Goal: Task Accomplishment & Management: Manage account settings

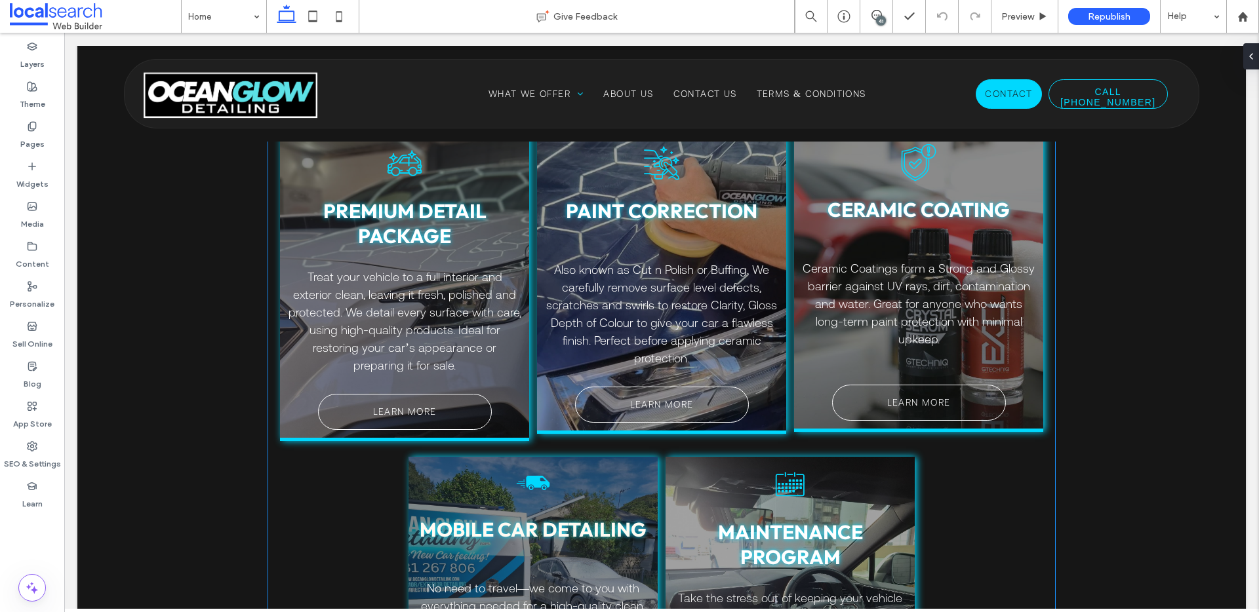
scroll to position [981, 0]
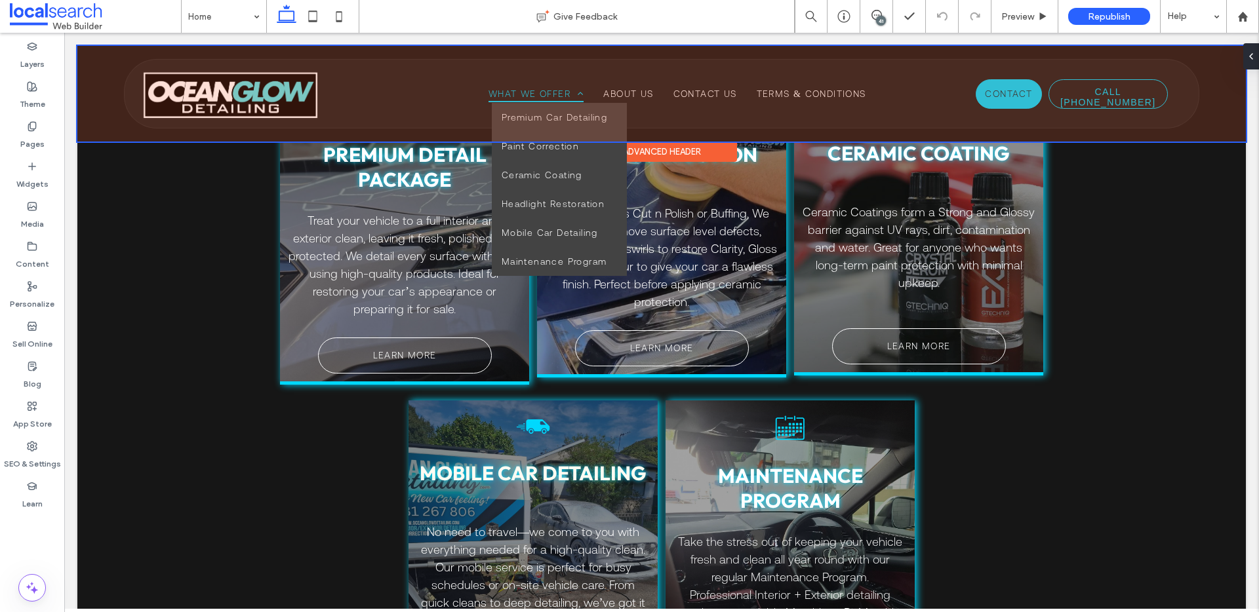
click at [527, 92] on div at bounding box center [661, 94] width 1168 height 96
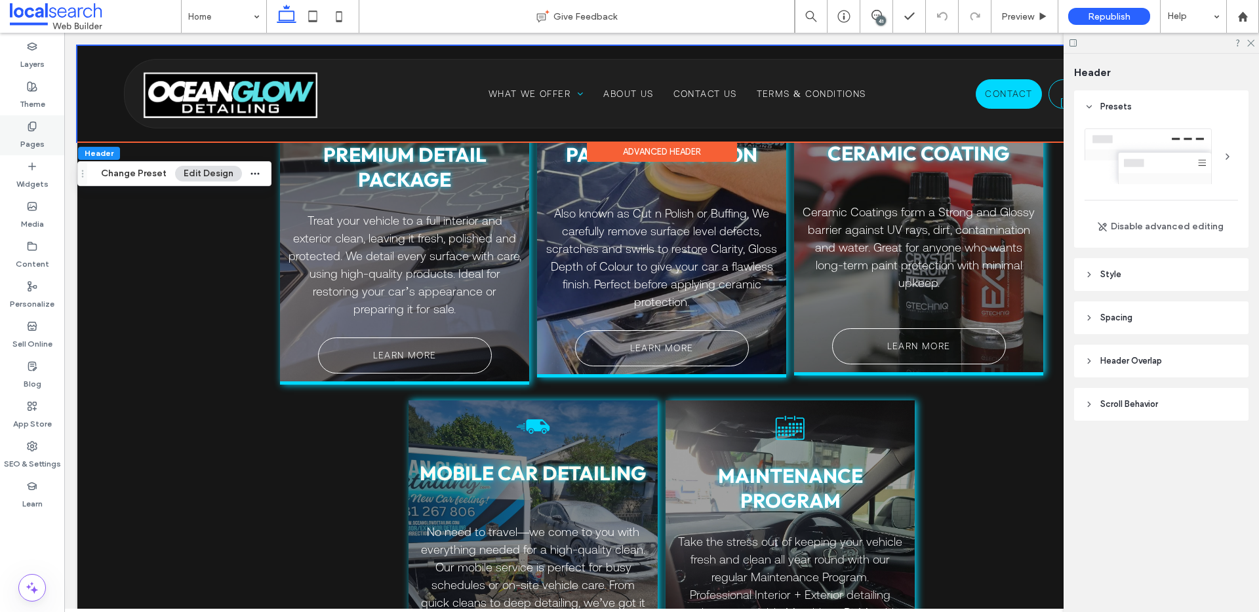
click at [36, 135] on label "Pages" at bounding box center [32, 141] width 24 height 18
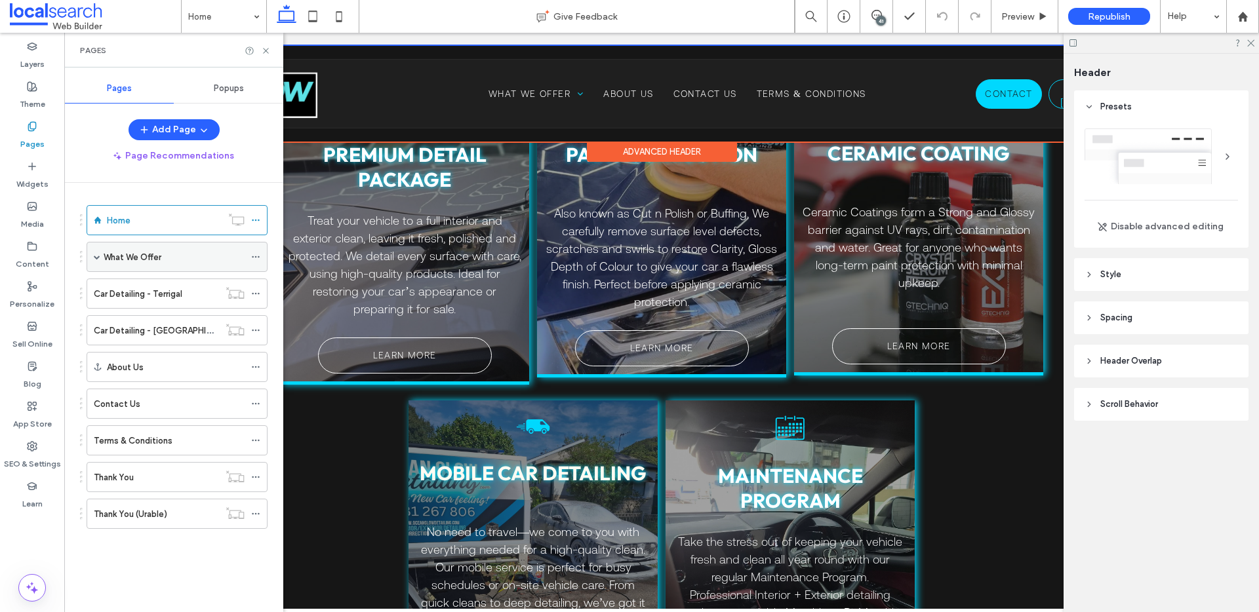
click at [172, 257] on div "What We Offer" at bounding box center [174, 257] width 141 height 14
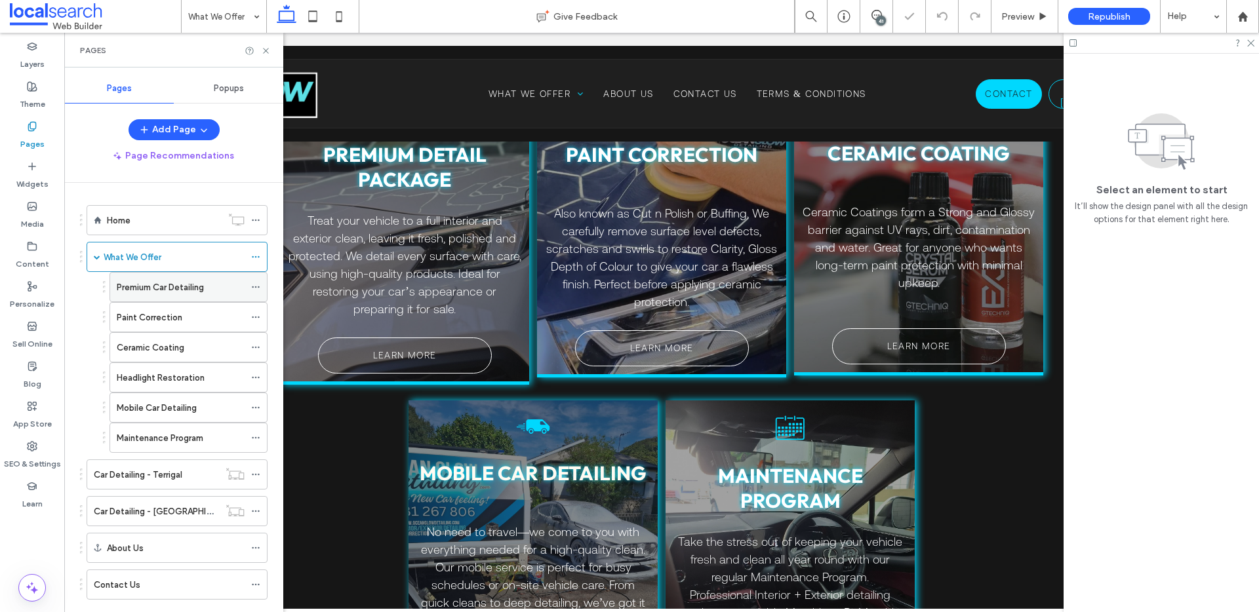
click at [166, 287] on label "Premium Car Detailing" at bounding box center [160, 287] width 87 height 23
click at [264, 50] on icon at bounding box center [266, 51] width 10 height 10
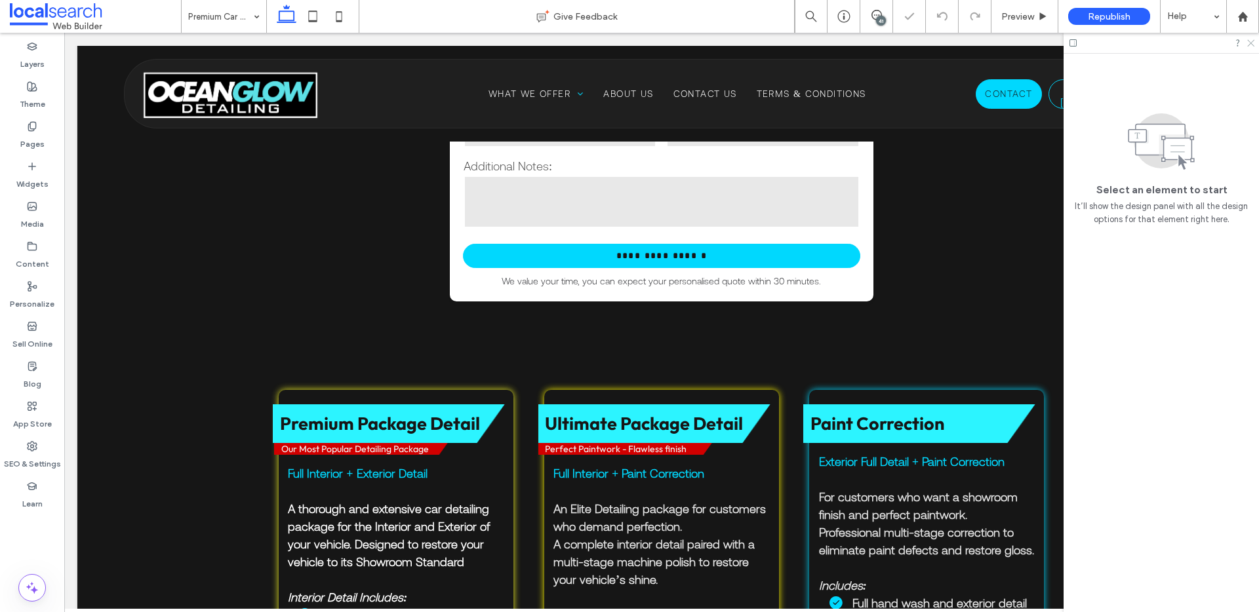
click at [1252, 45] on icon at bounding box center [1250, 42] width 9 height 9
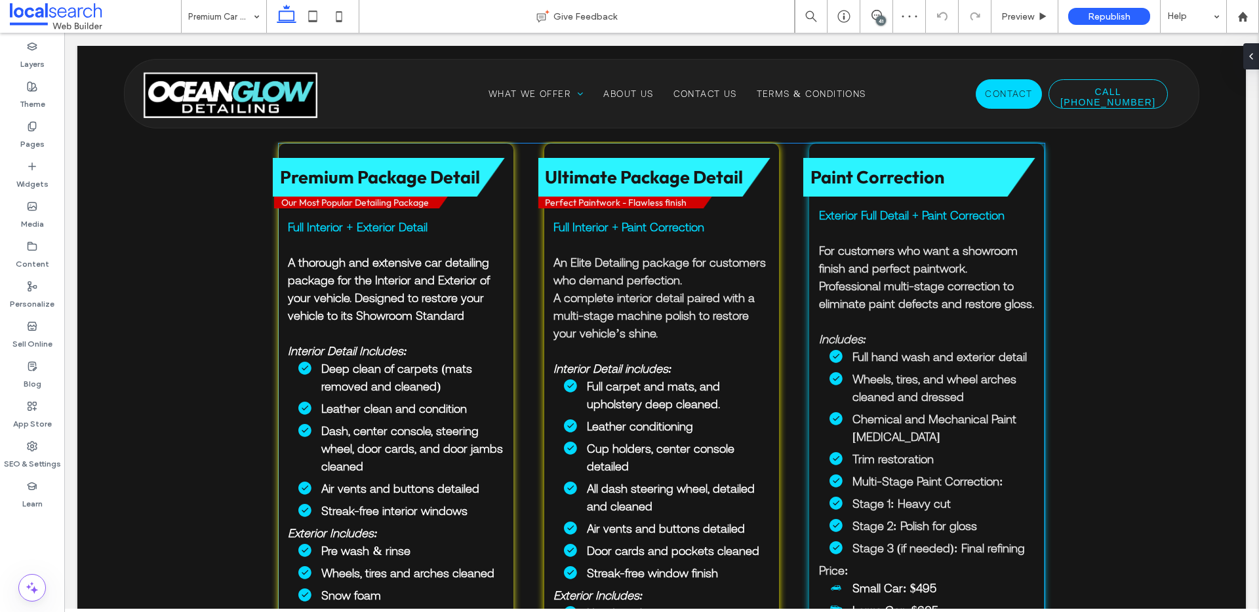
scroll to position [742, 0]
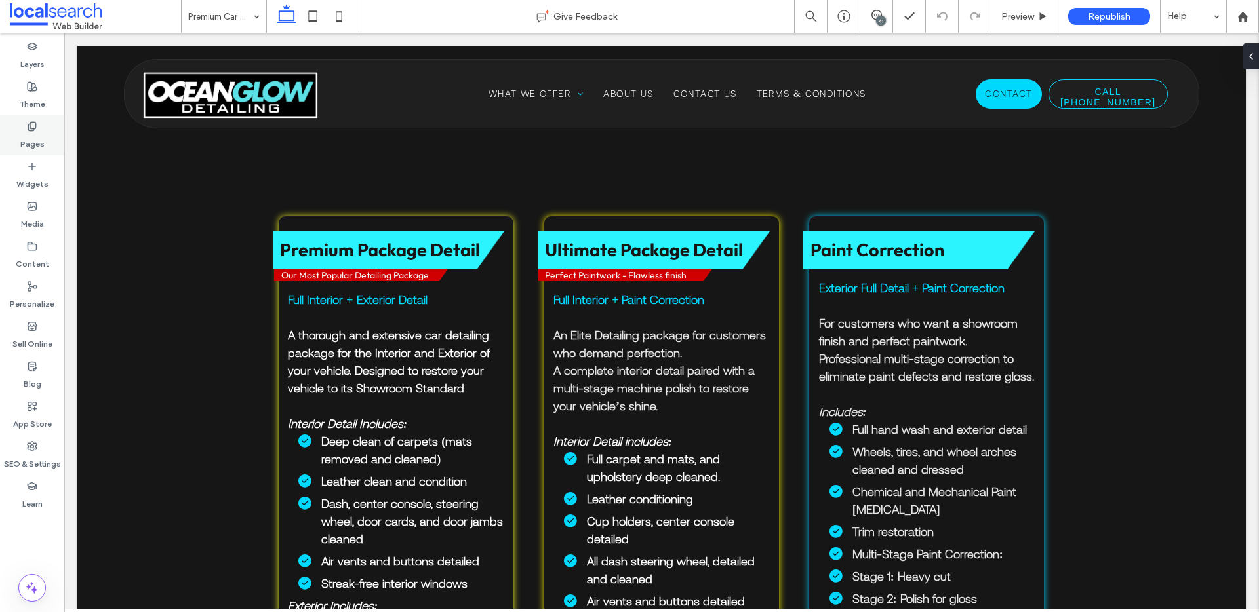
click at [34, 129] on use at bounding box center [31, 126] width 7 height 9
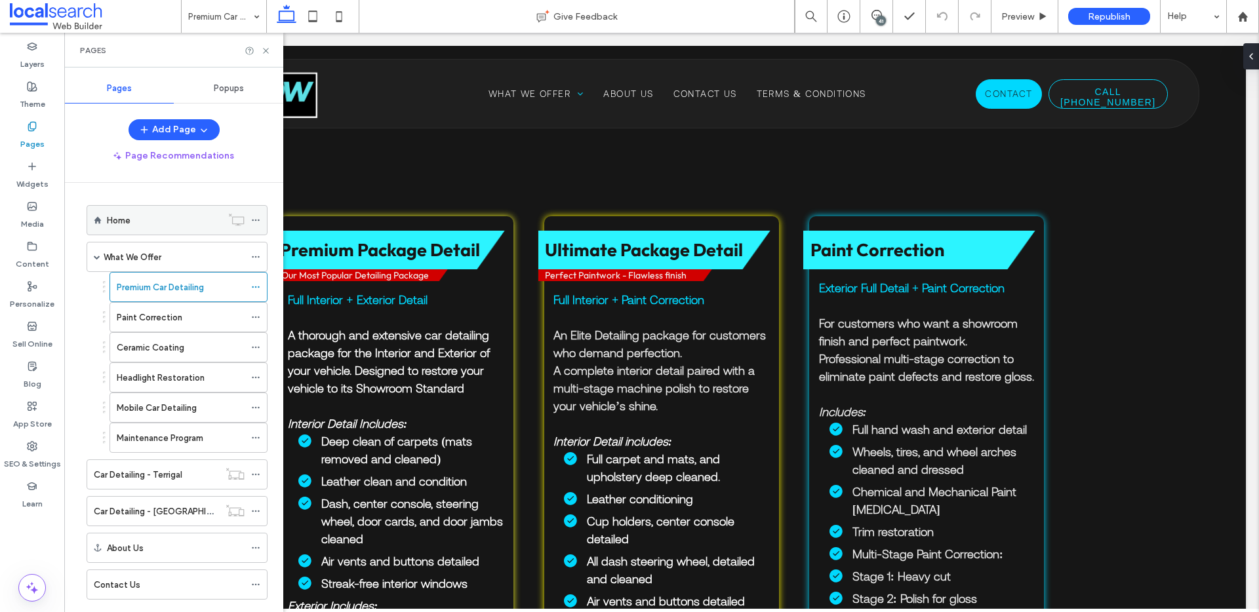
click at [108, 226] on label "Home" at bounding box center [119, 220] width 24 height 23
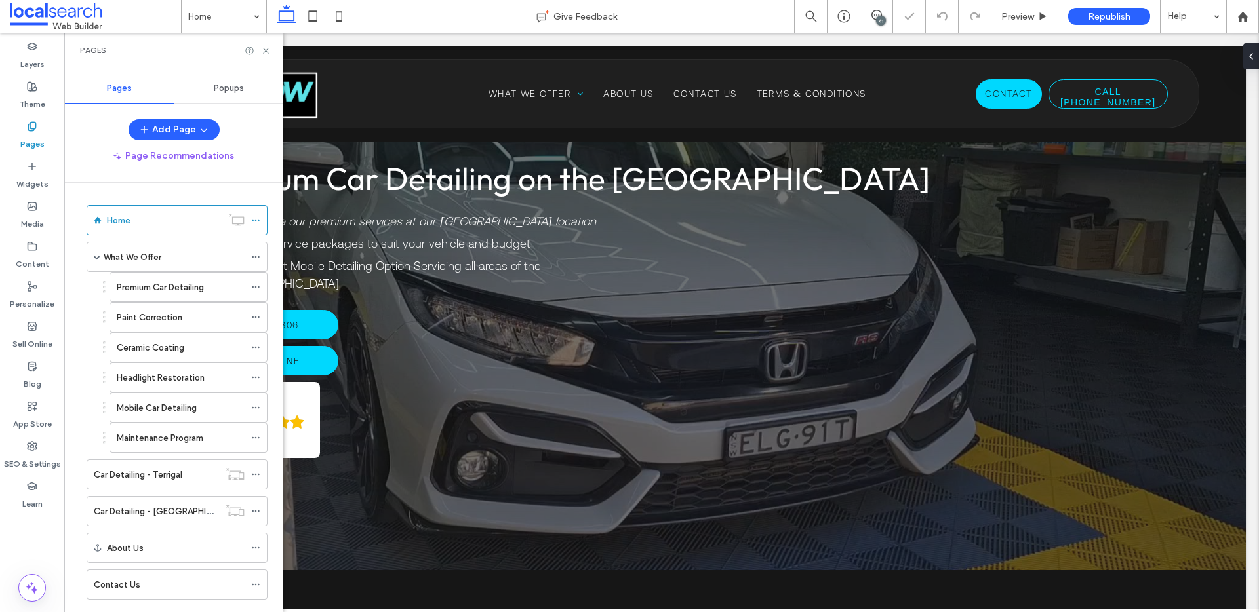
click at [264, 43] on div "Pages" at bounding box center [173, 50] width 219 height 35
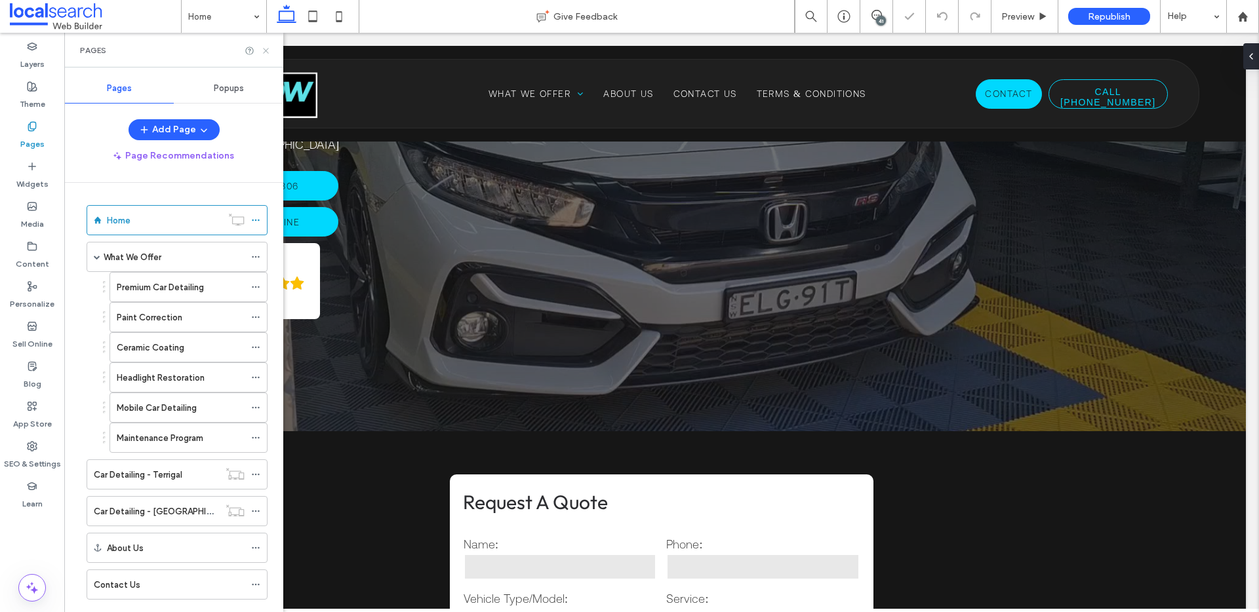
click at [264, 47] on icon at bounding box center [266, 51] width 10 height 10
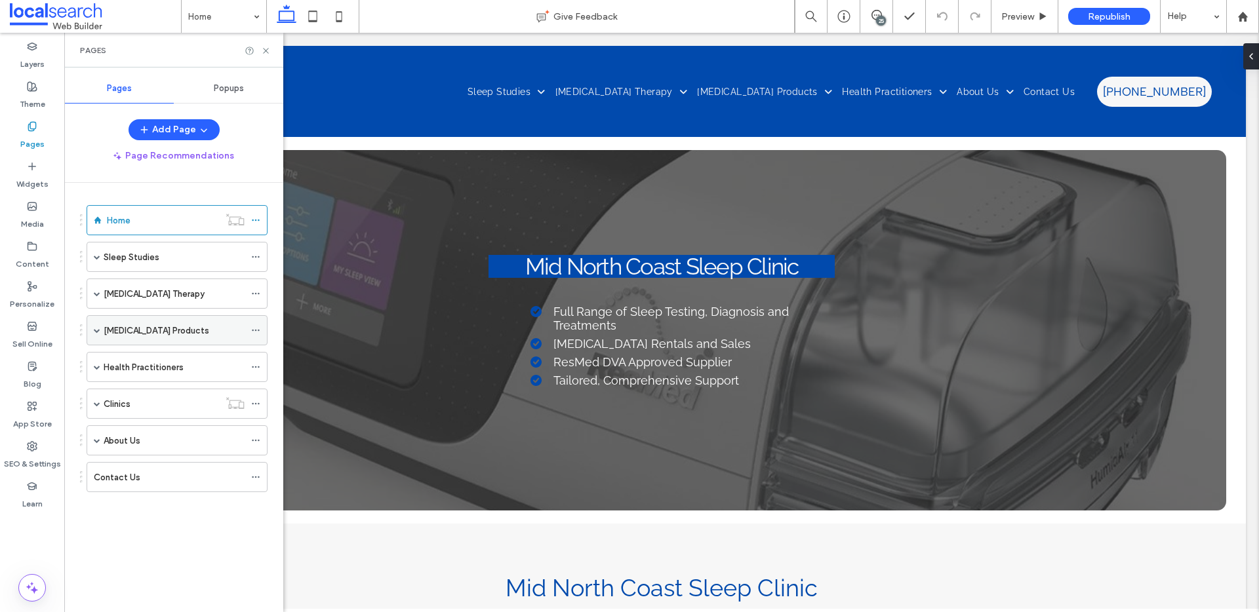
click at [96, 328] on span at bounding box center [97, 330] width 7 height 7
click at [136, 368] on div "Packages" at bounding box center [181, 360] width 128 height 29
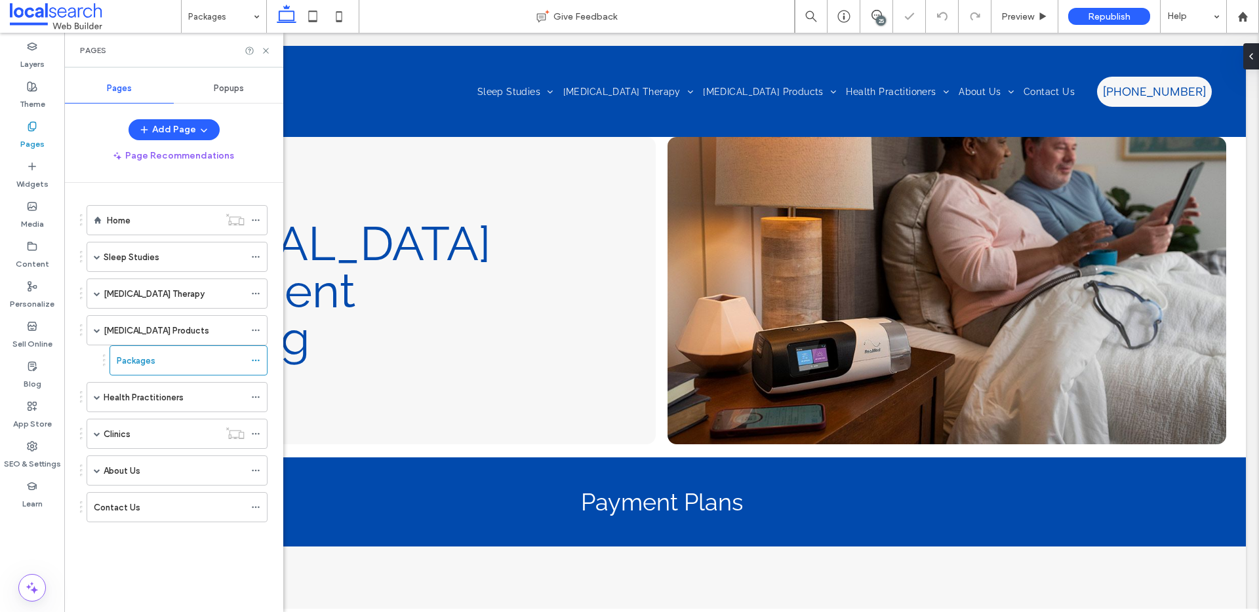
click at [268, 56] on div "Pages" at bounding box center [173, 50] width 219 height 35
click at [268, 54] on icon at bounding box center [266, 51] width 10 height 10
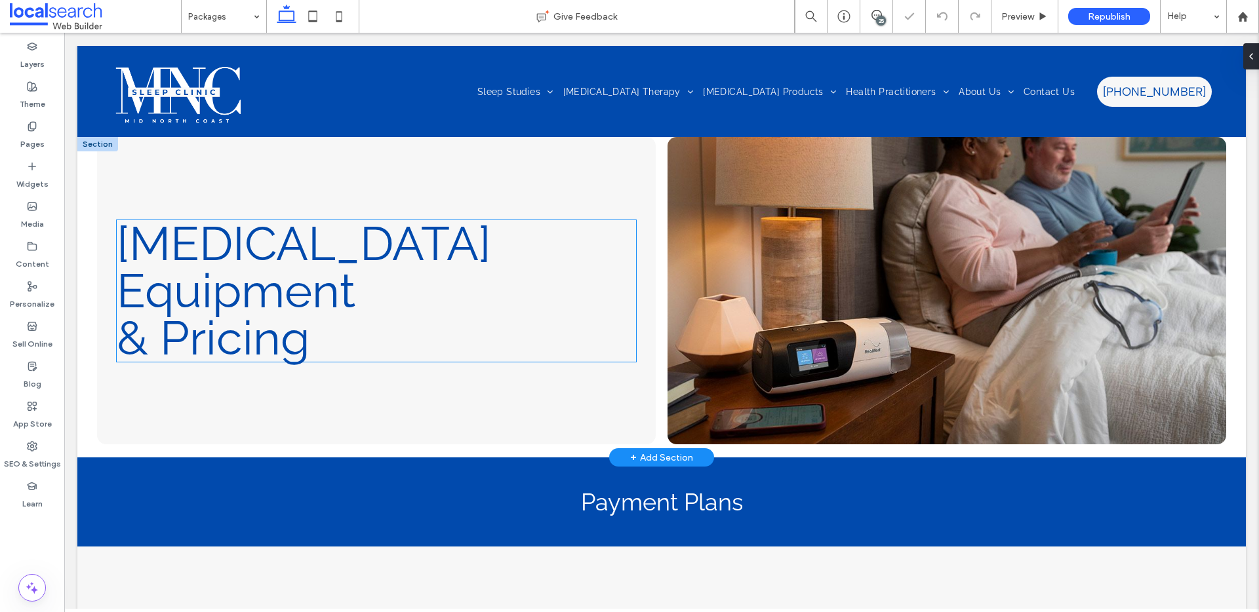
click at [292, 310] on span "& Pricing" at bounding box center [213, 338] width 193 height 56
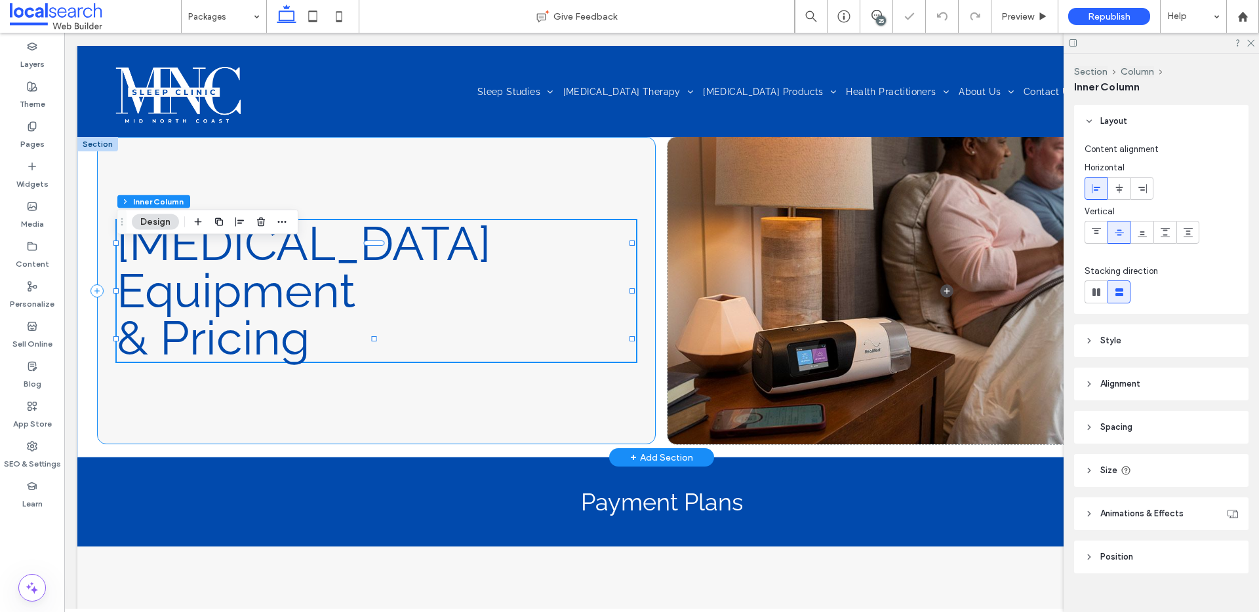
click at [259, 280] on span "CPAP Equipment" at bounding box center [304, 267] width 374 height 103
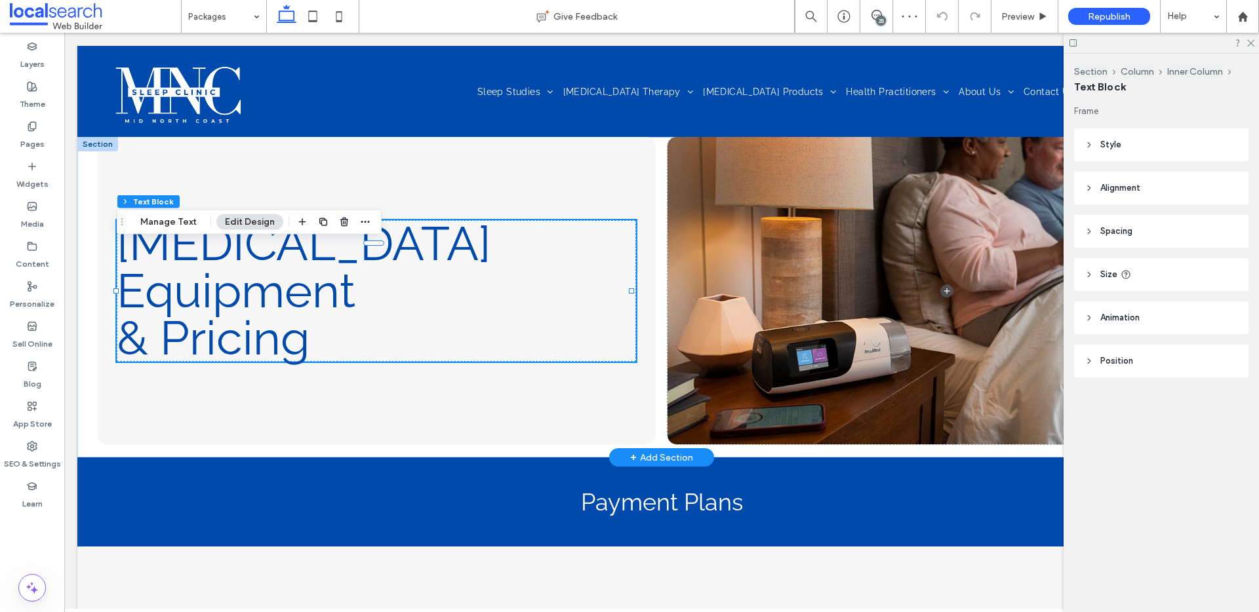
click at [264, 275] on span "CPAP Equipment" at bounding box center [304, 267] width 374 height 103
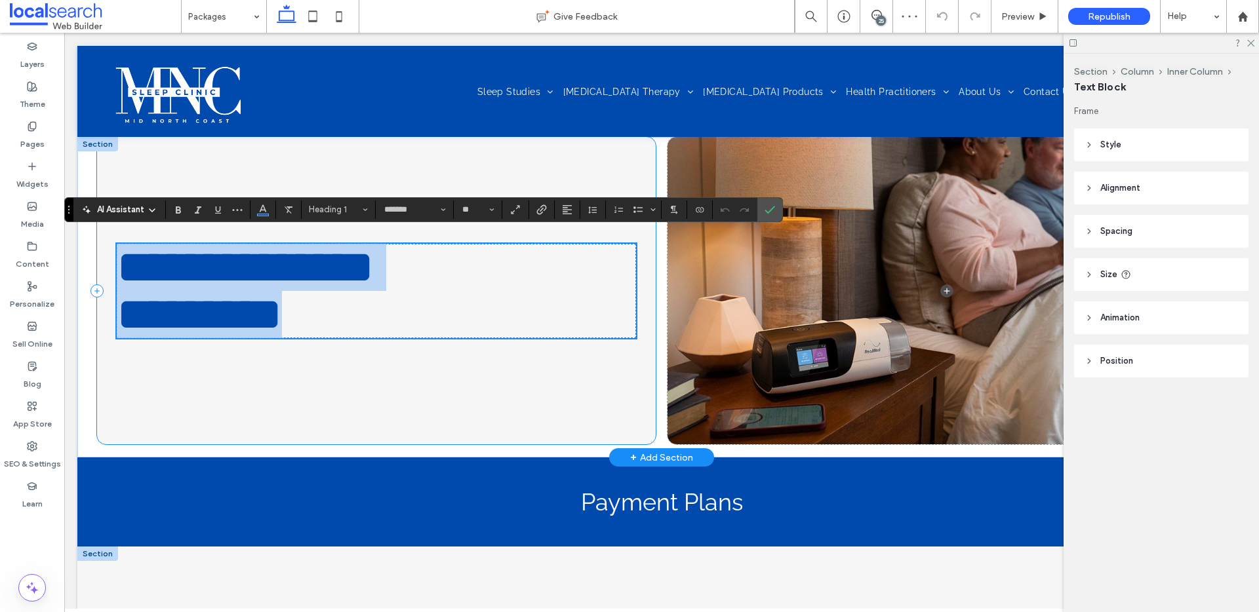
scroll to position [281, 0]
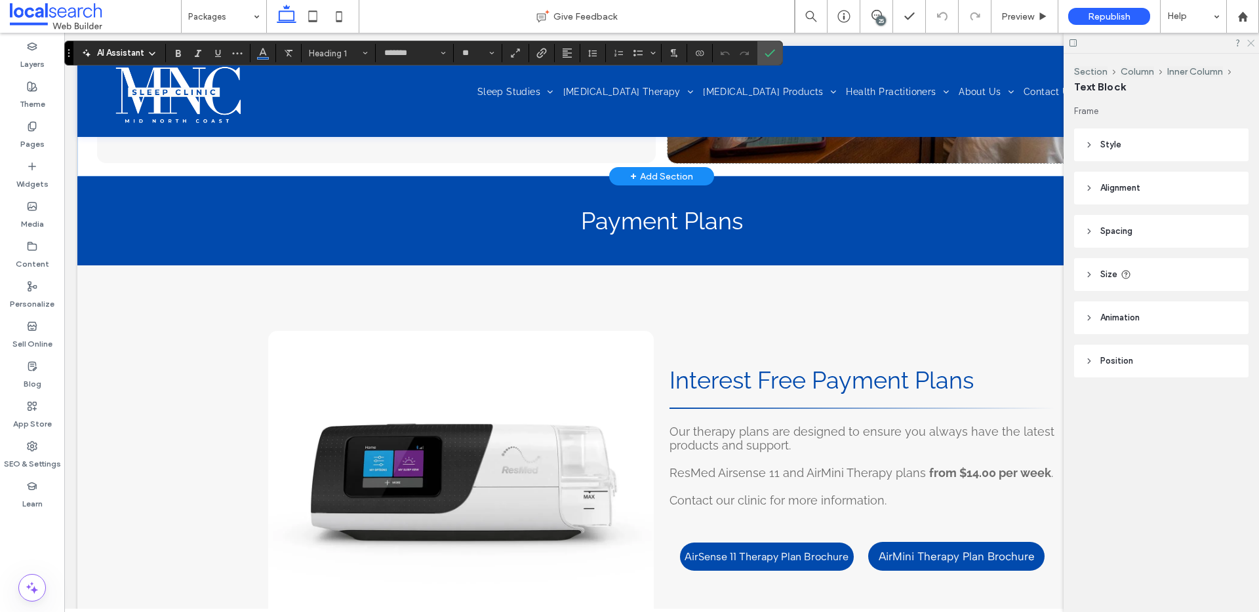
click at [1253, 44] on icon at bounding box center [1250, 42] width 9 height 9
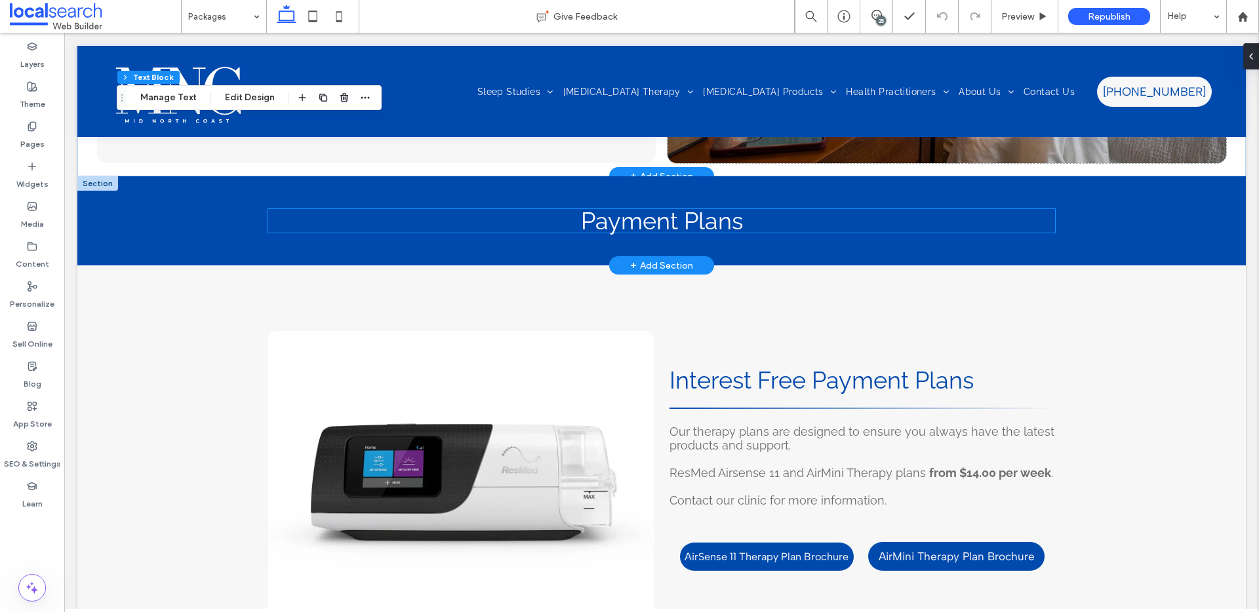
click at [664, 222] on span "Payment Plans" at bounding box center [662, 221] width 162 height 28
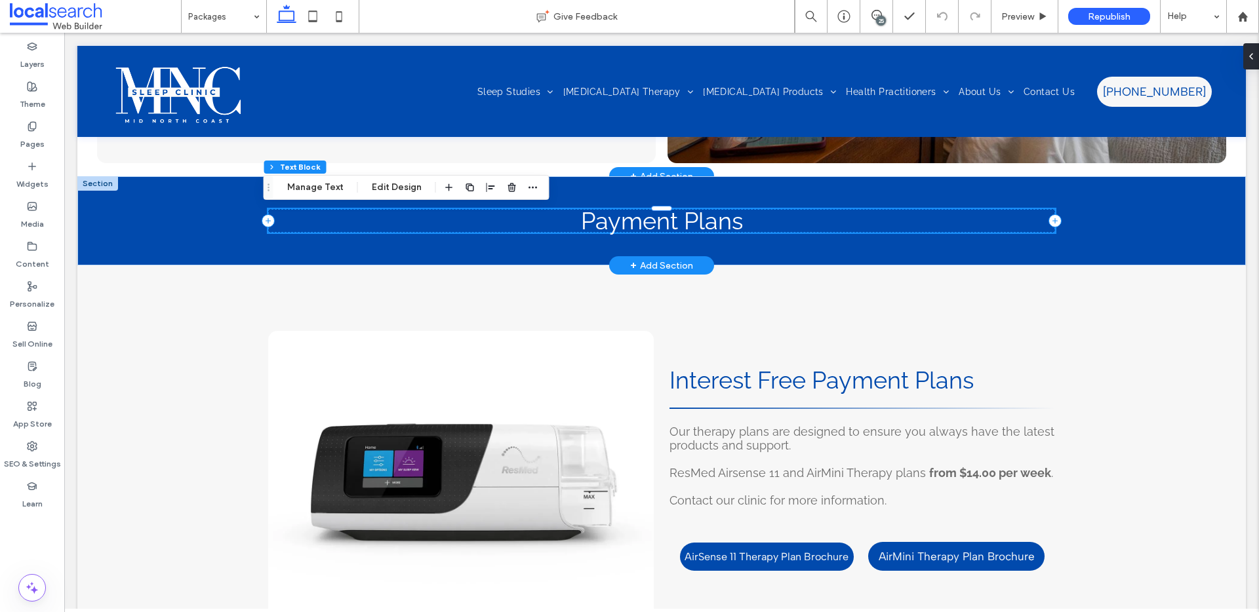
click at [664, 222] on div "Payment Plans" at bounding box center [661, 221] width 787 height 24
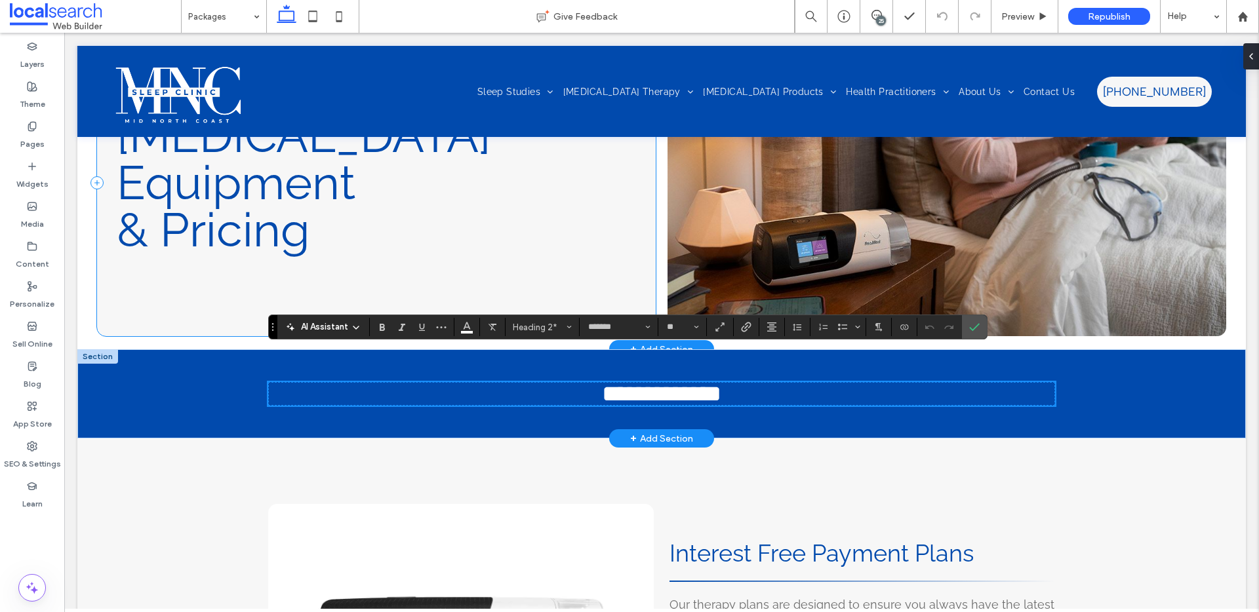
scroll to position [43, 0]
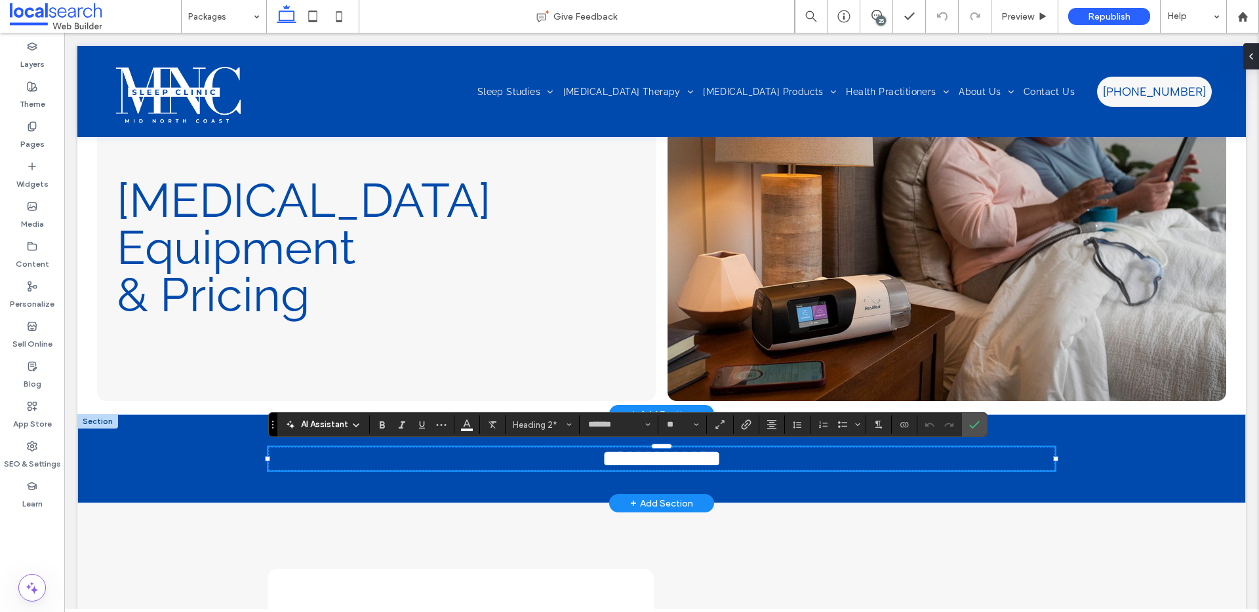
click at [307, 237] on span "CPAP Equipment" at bounding box center [304, 223] width 374 height 103
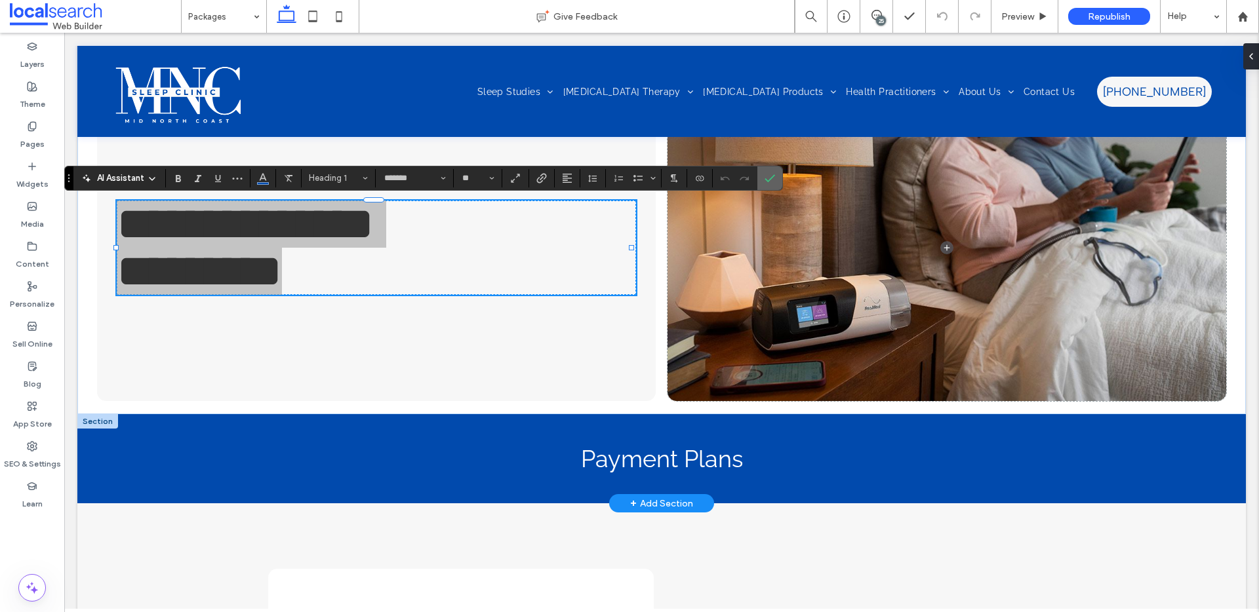
drag, startPoint x: 769, startPoint y: 184, endPoint x: 651, endPoint y: 207, distance: 120.2
click at [769, 184] on span "Confirm" at bounding box center [767, 179] width 6 height 24
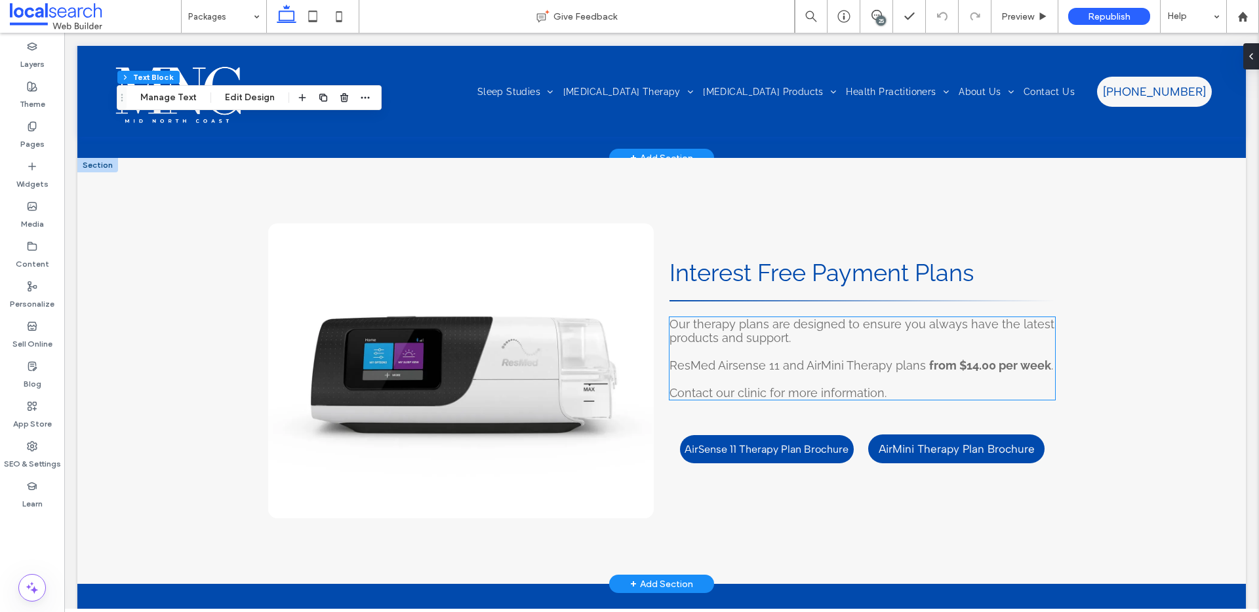
scroll to position [365, 0]
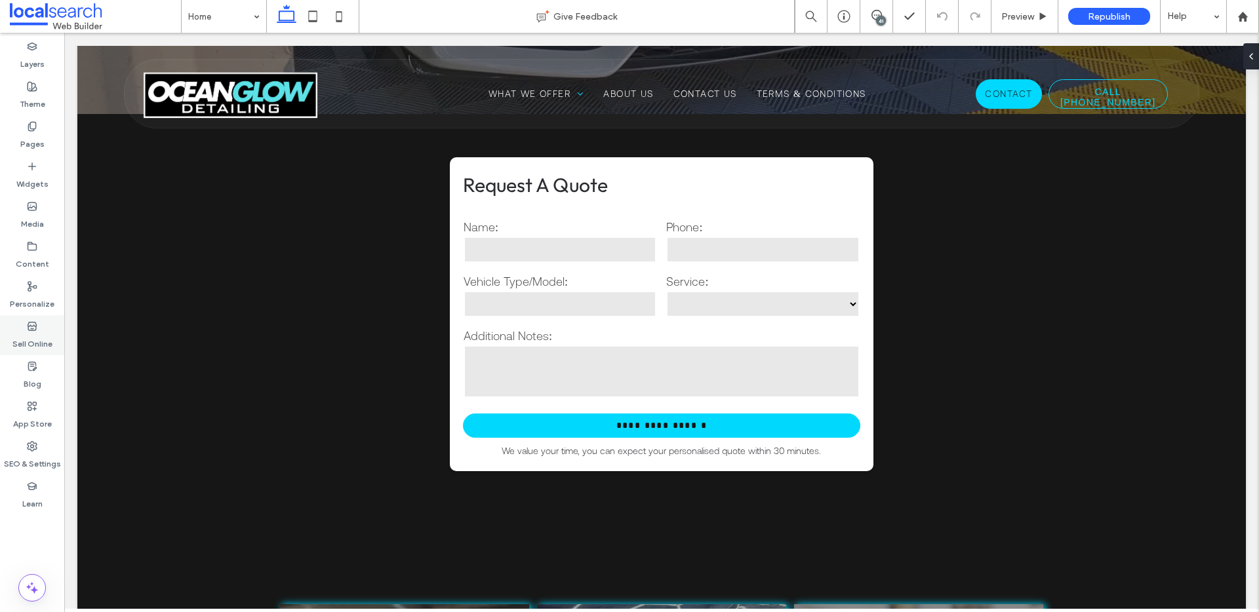
scroll to position [475, 0]
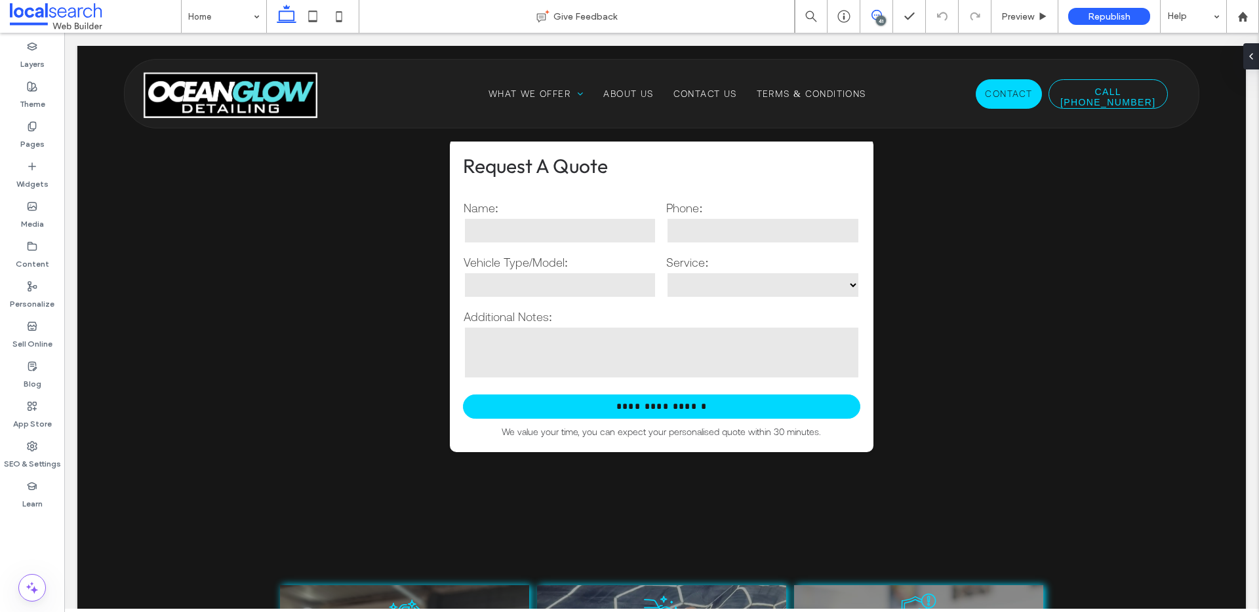
click at [873, 14] on icon at bounding box center [876, 15] width 10 height 10
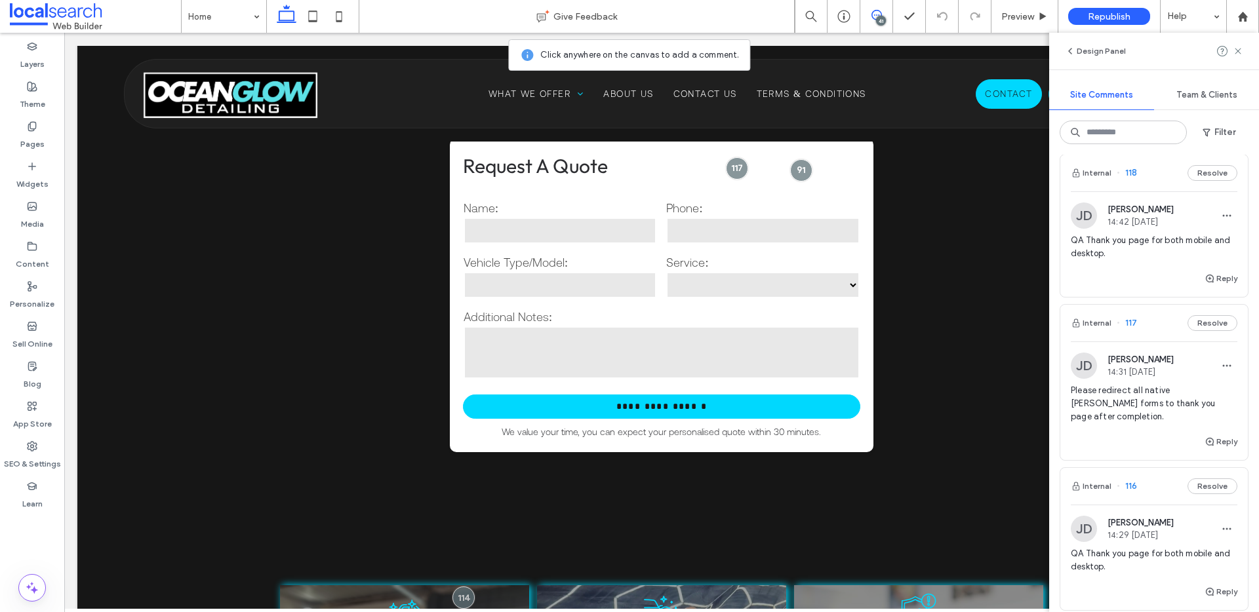
scroll to position [21, 0]
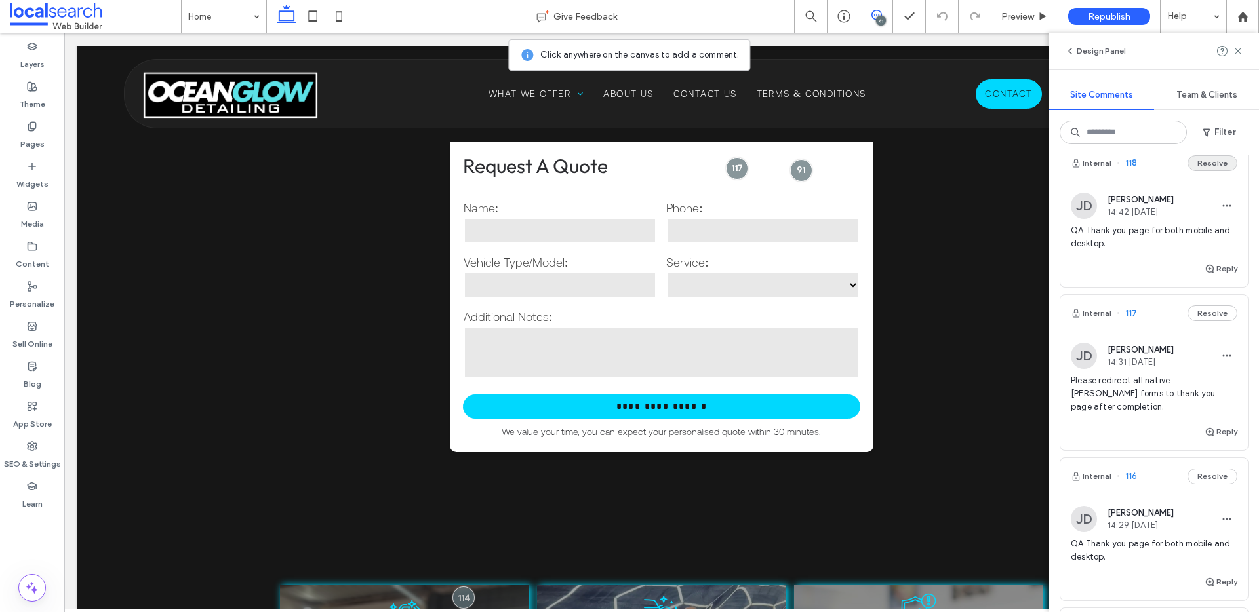
click at [1195, 159] on button "Resolve" at bounding box center [1212, 163] width 50 height 16
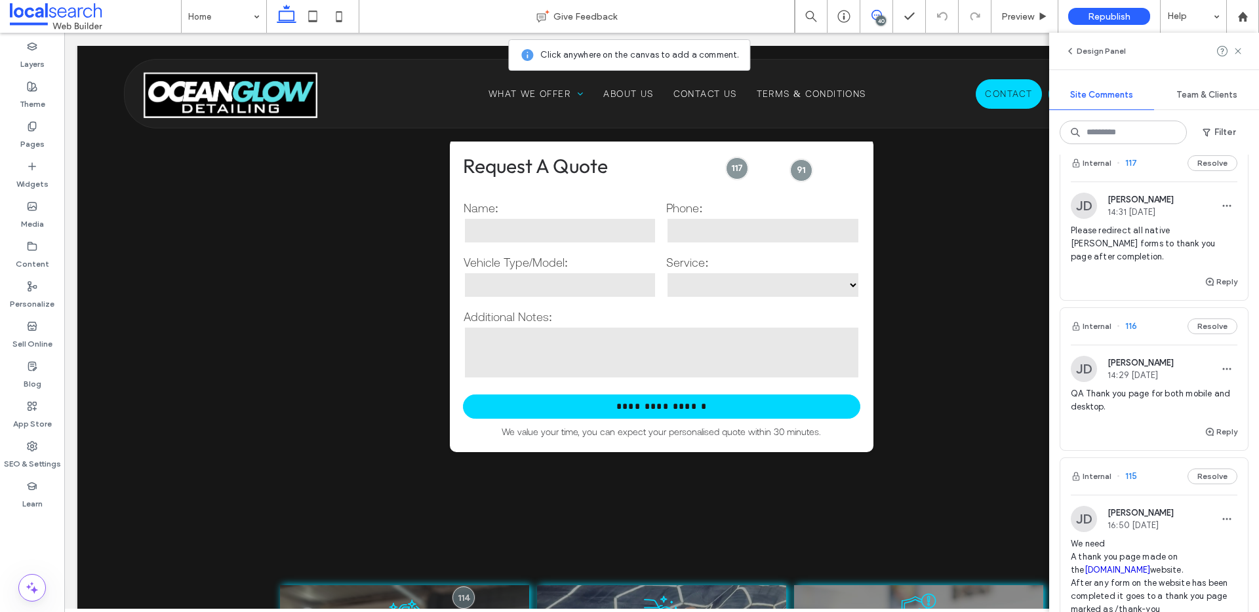
scroll to position [0, 0]
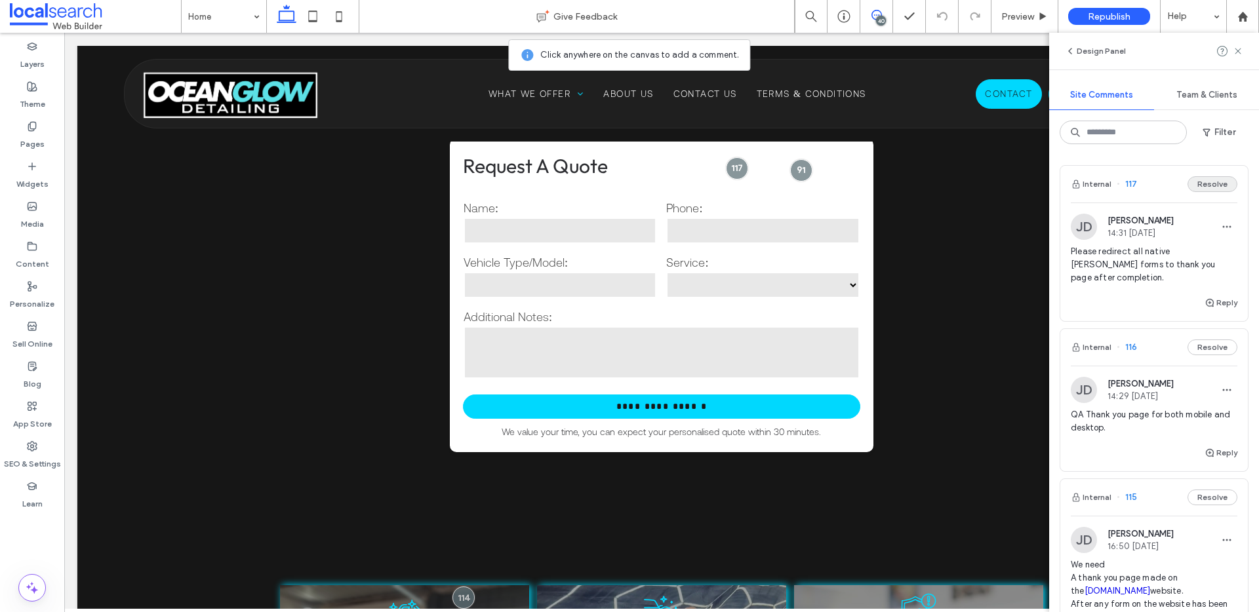
click at [1206, 190] on button "Resolve" at bounding box center [1212, 184] width 50 height 16
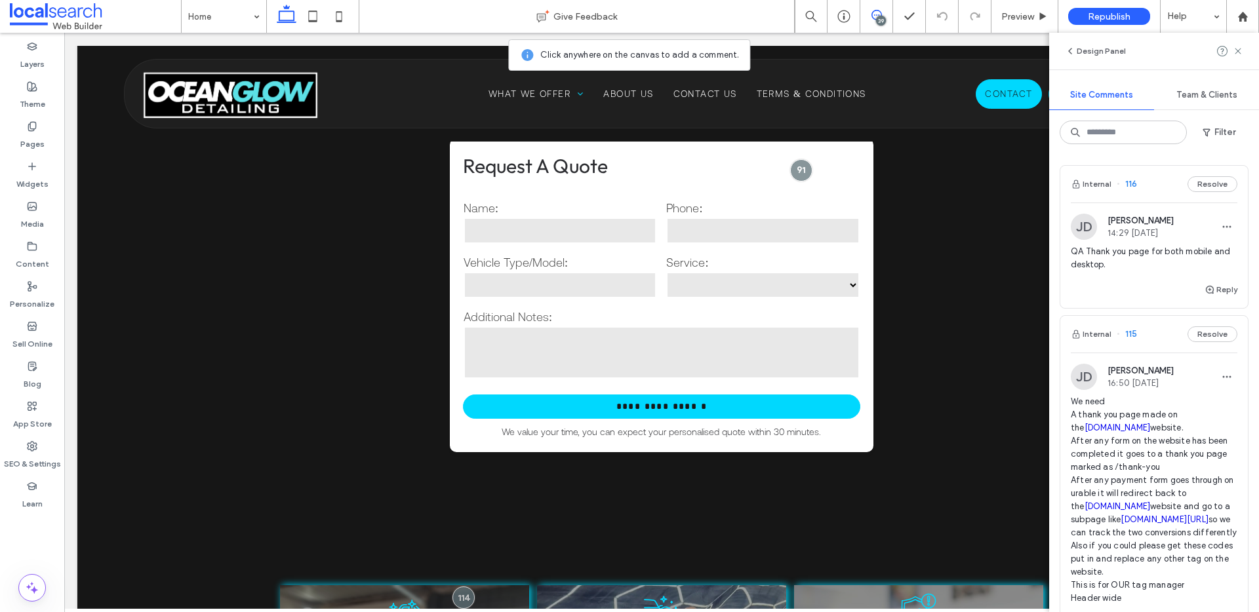
click at [1205, 194] on div "Internal 116 Resolve" at bounding box center [1154, 184] width 188 height 37
click at [1206, 189] on div "Thank You Give Feedback 39 Preview Republish Help Design Panel Site Comments Te…" at bounding box center [629, 306] width 1259 height 612
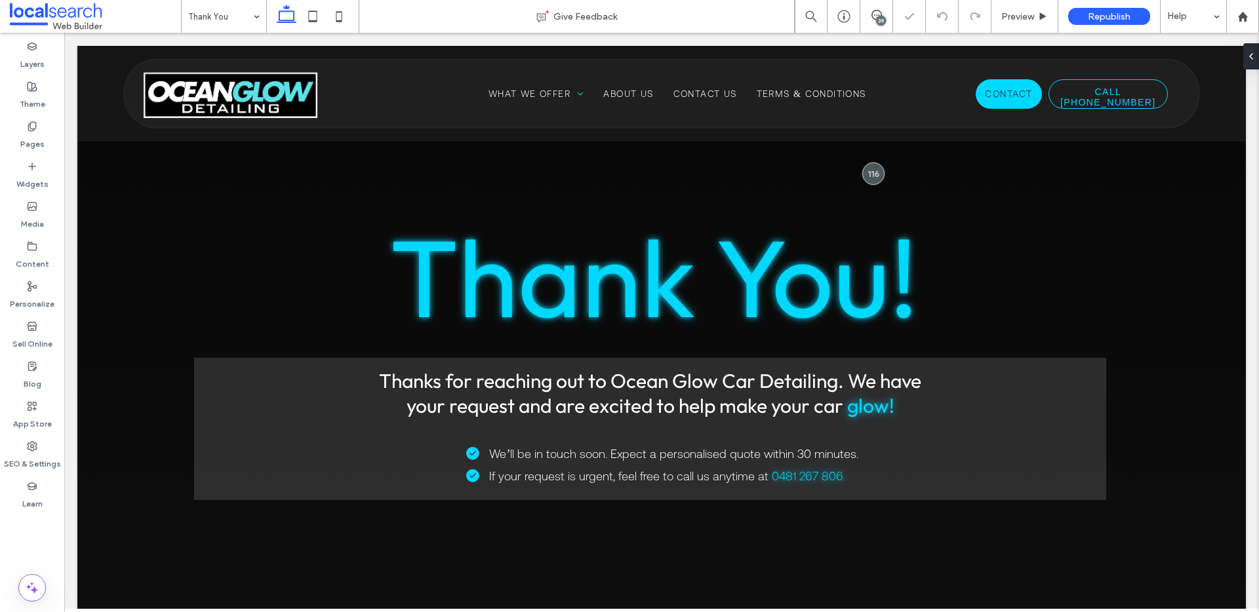
drag, startPoint x: 874, startPoint y: 17, endPoint x: 848, endPoint y: 7, distance: 28.0
click at [874, 17] on icon at bounding box center [876, 15] width 10 height 10
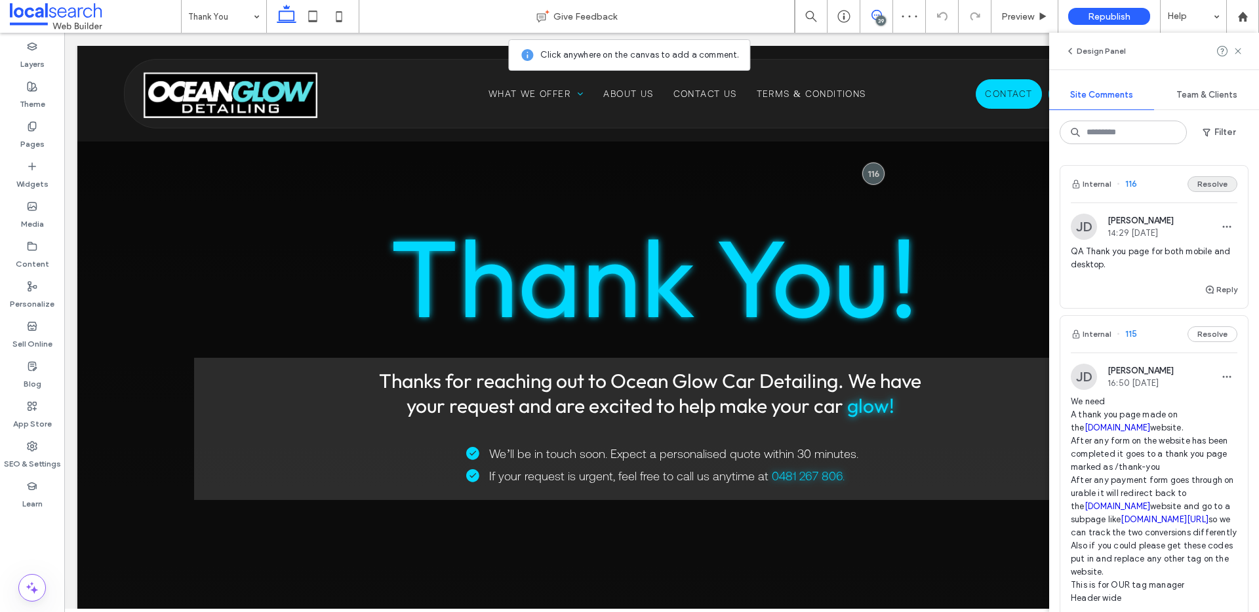
click at [1193, 184] on button "Resolve" at bounding box center [1212, 184] width 50 height 16
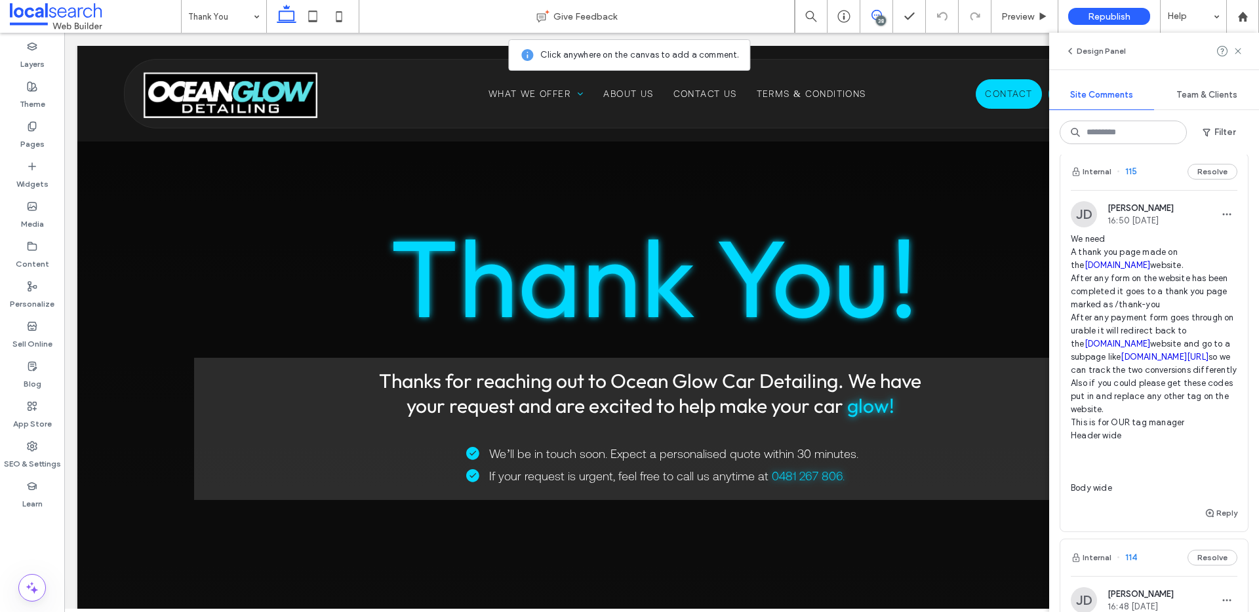
scroll to position [27, 0]
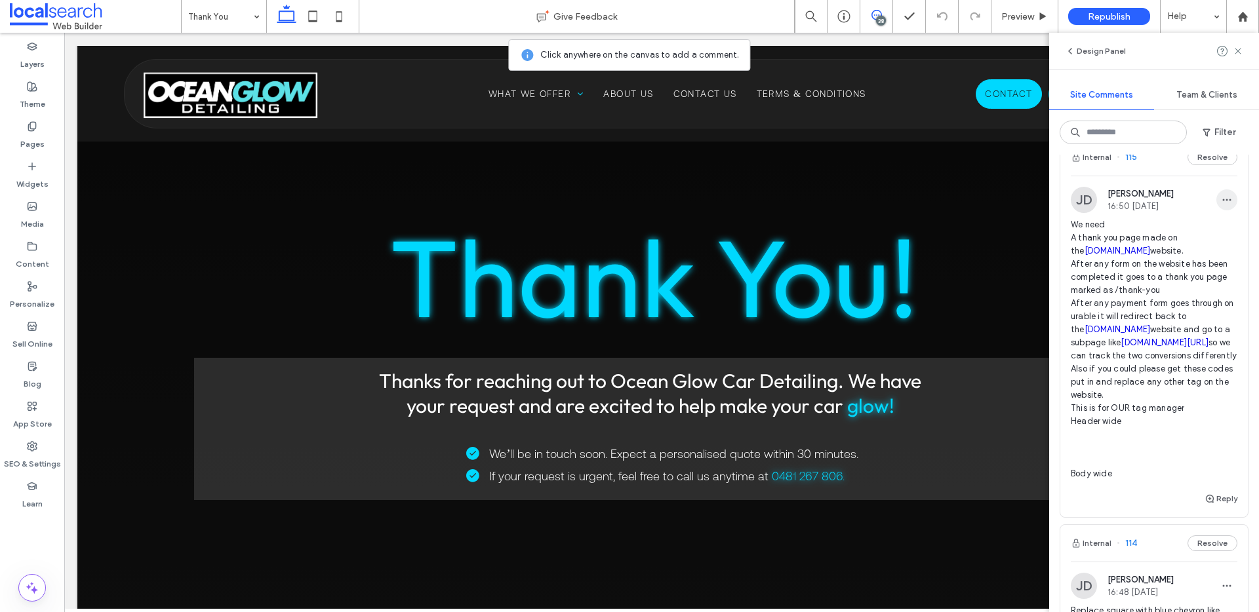
click at [1223, 199] on use "button" at bounding box center [1227, 200] width 9 height 2
click at [1128, 235] on span "Edit" at bounding box center [1128, 234] width 17 height 13
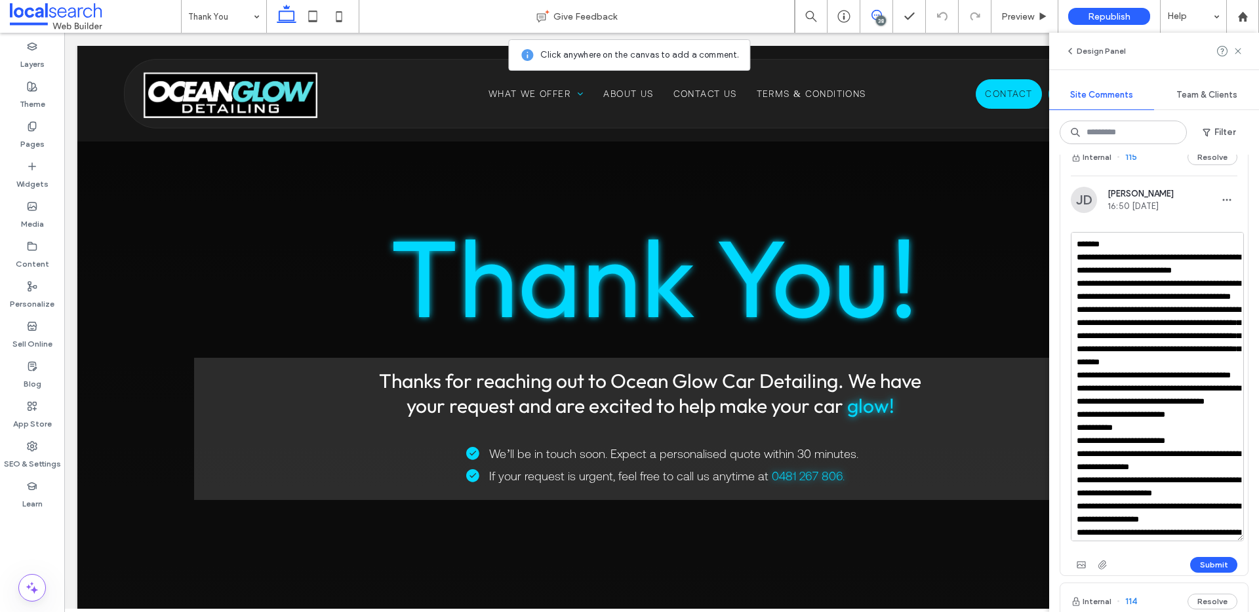
drag, startPoint x: 1223, startPoint y: 315, endPoint x: 1258, endPoint y: 543, distance: 230.9
click at [1254, 544] on div "Internal 115 Resolve JD Jacob Driver 16:50 Sep 12 2025 Submit Internal 114 Reso…" at bounding box center [1154, 384] width 210 height 458
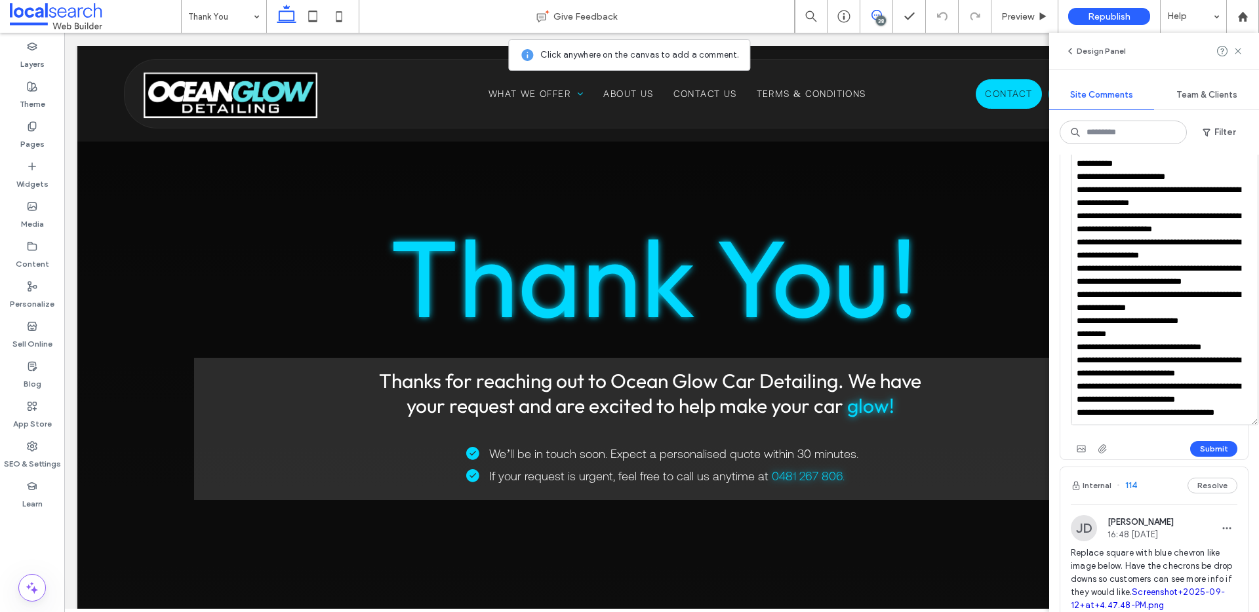
scroll to position [151, 0]
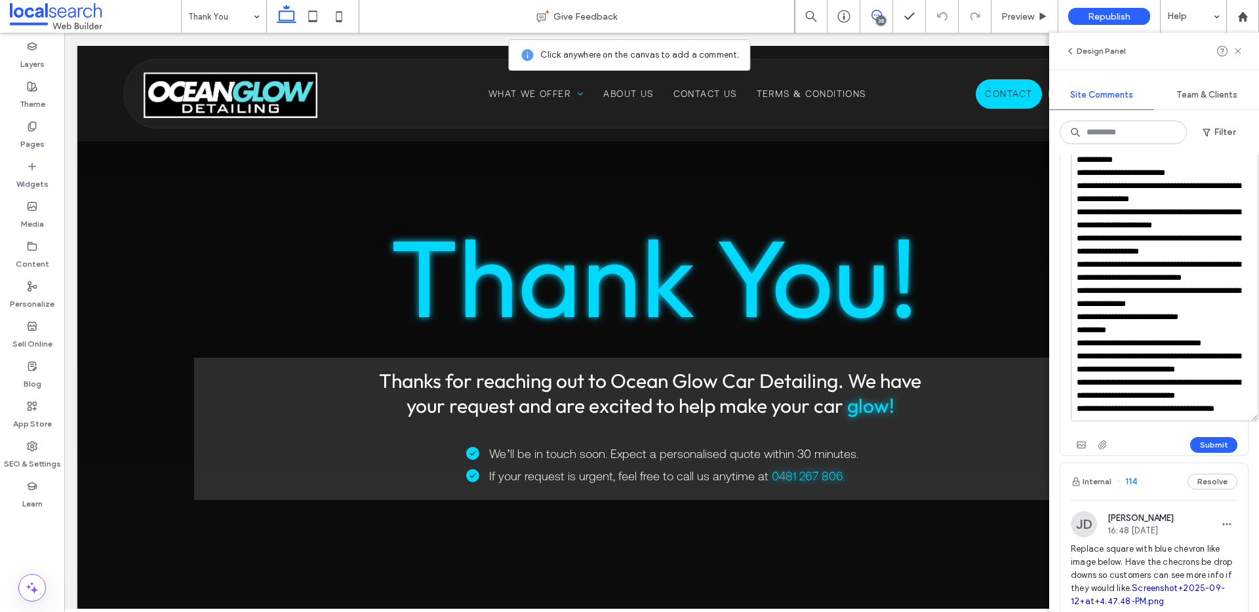
drag, startPoint x: 1078, startPoint y: 243, endPoint x: 1219, endPoint y: 467, distance: 265.8
click at [875, 14] on icon at bounding box center [876, 15] width 10 height 10
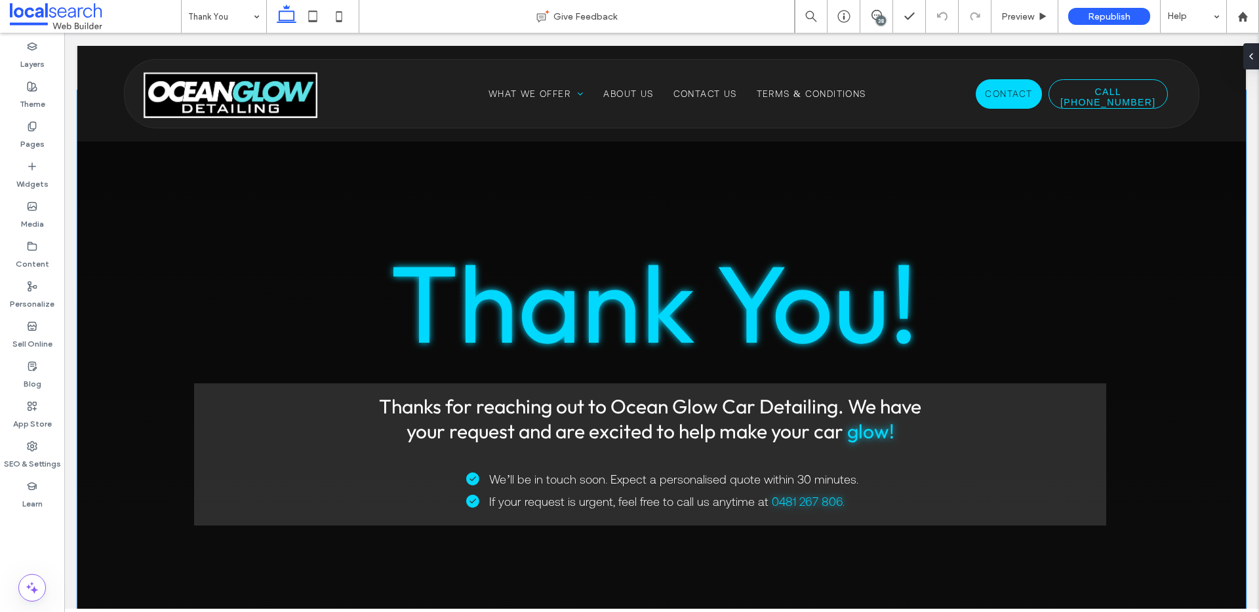
scroll to position [0, 0]
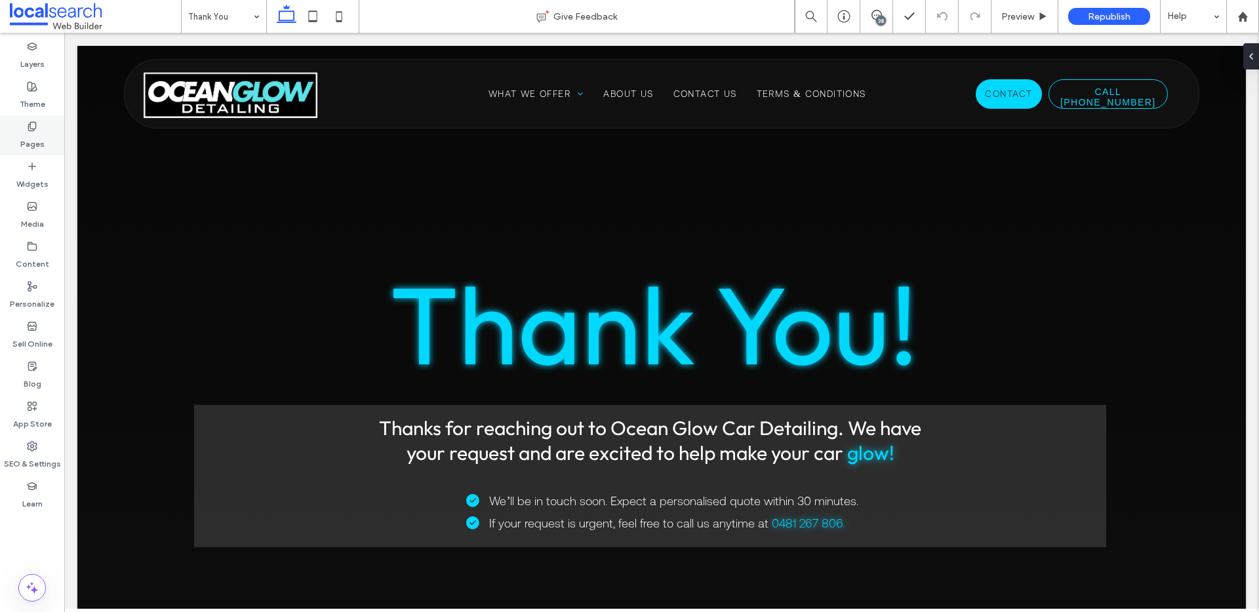
click at [32, 146] on label "Pages" at bounding box center [32, 141] width 24 height 18
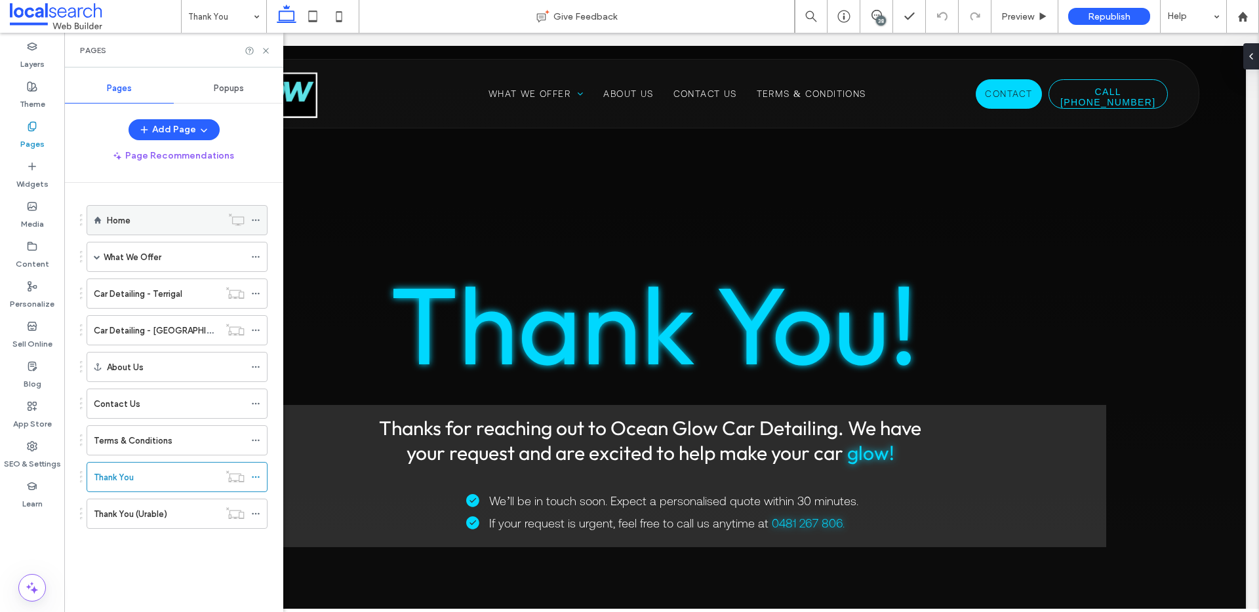
click at [132, 227] on div "Home" at bounding box center [164, 220] width 115 height 29
click at [879, 14] on icon at bounding box center [876, 15] width 10 height 10
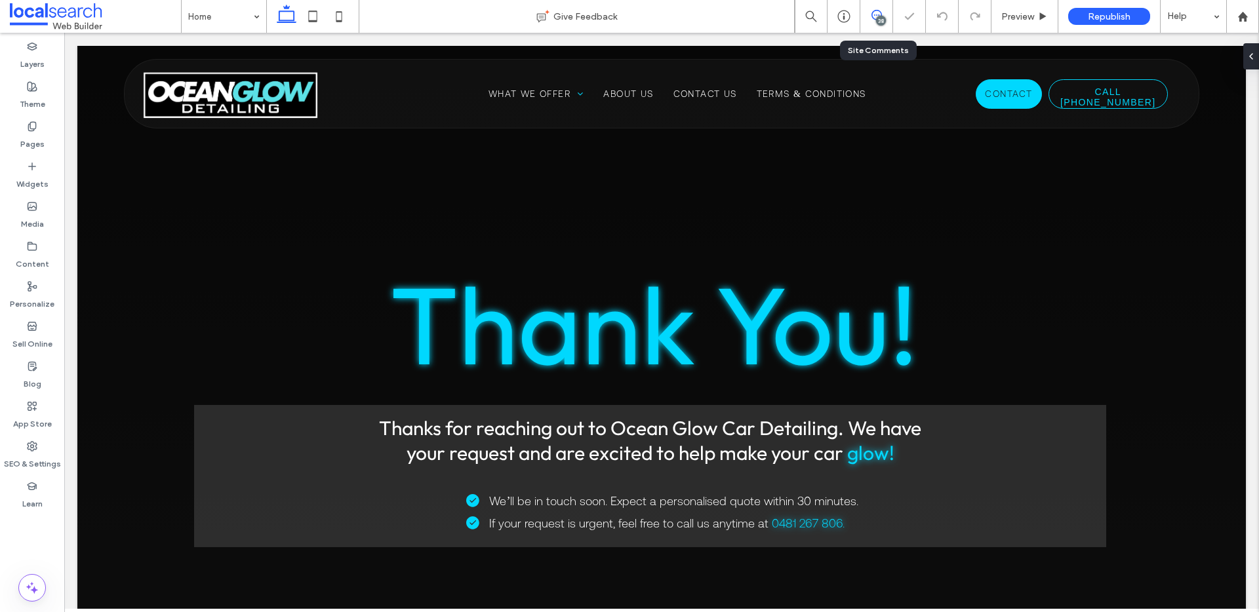
click at [876, 16] on icon at bounding box center [876, 15] width 10 height 10
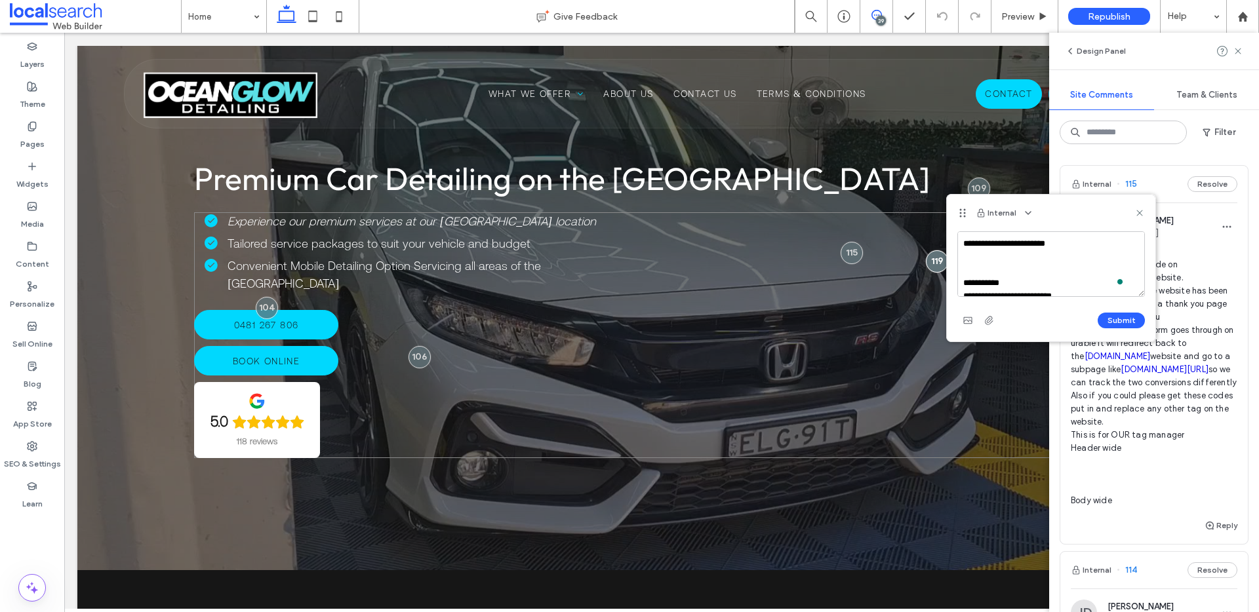
scroll to position [346, 0]
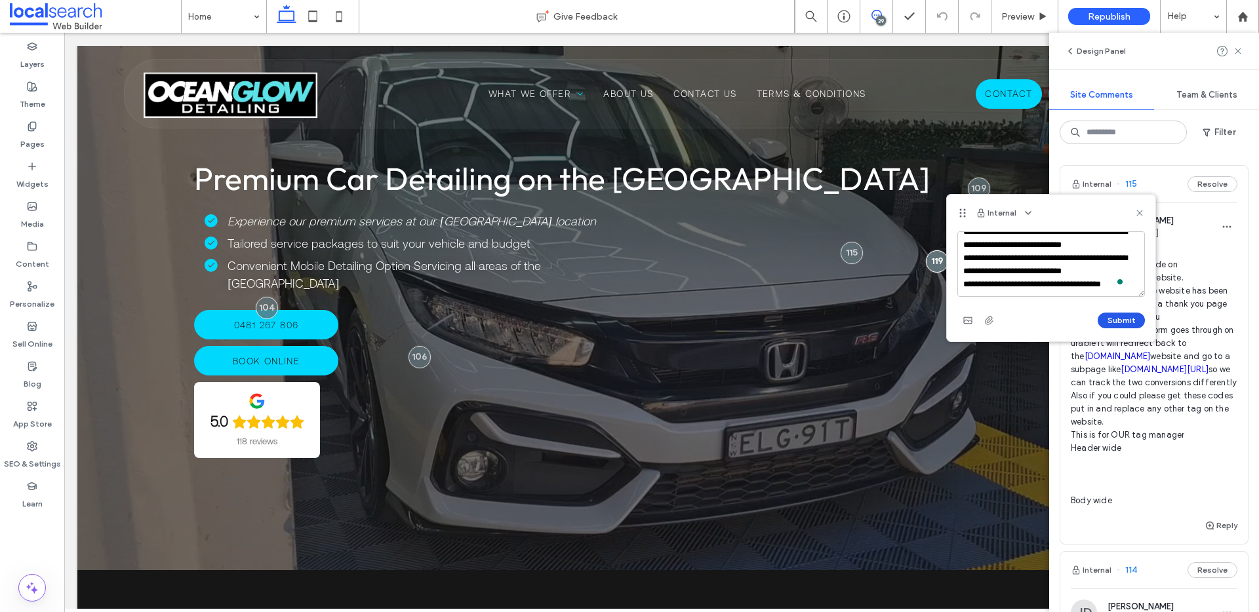
type textarea "**********"
click at [1128, 316] on button "Submit" at bounding box center [1121, 321] width 47 height 16
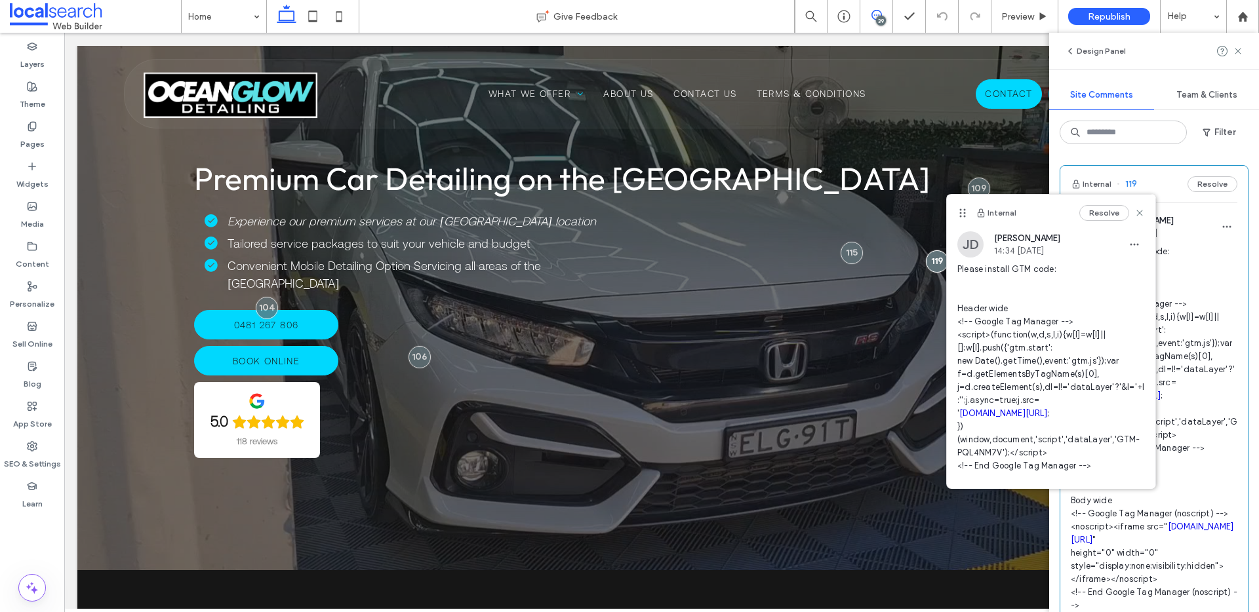
scroll to position [0, 0]
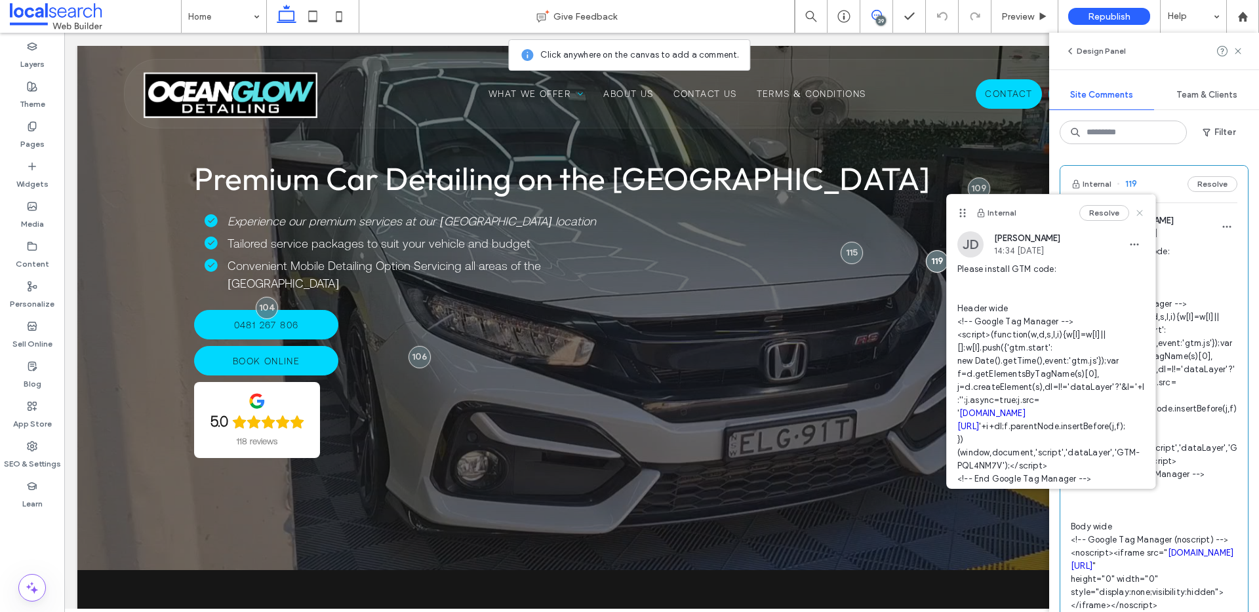
click at [1134, 213] on icon at bounding box center [1139, 213] width 10 height 10
